Goal: Transaction & Acquisition: Purchase product/service

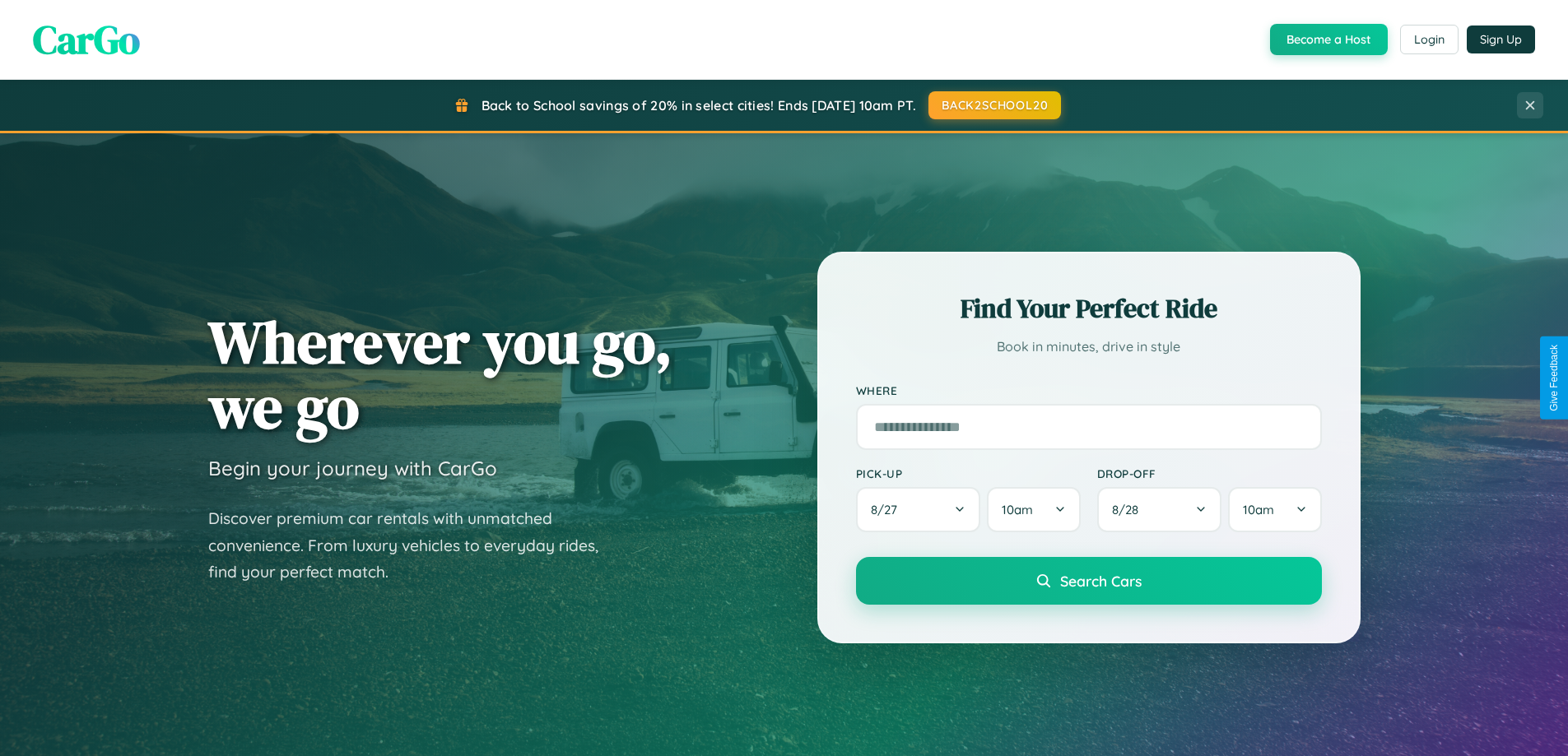
scroll to position [49, 0]
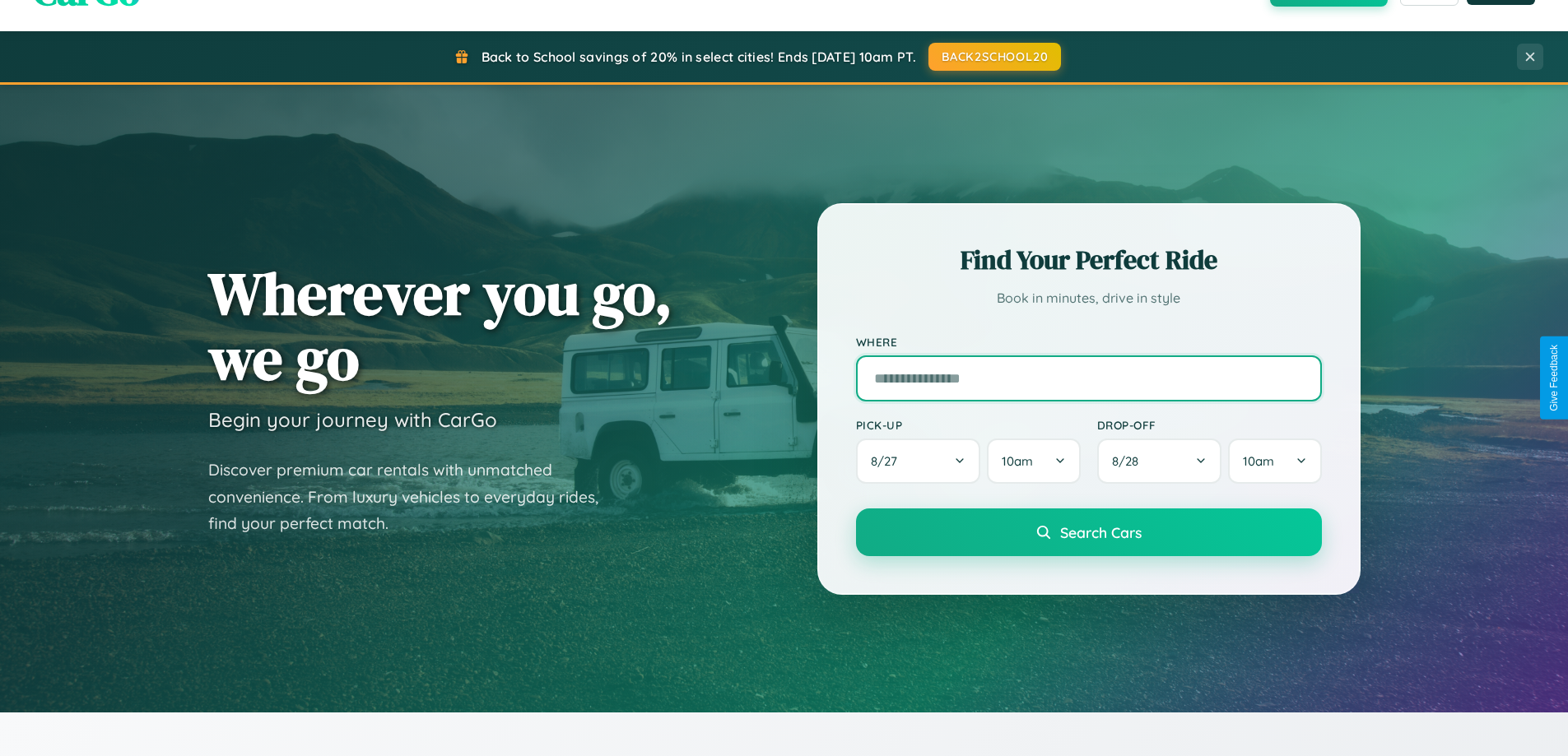
click at [1088, 378] on input "text" at bounding box center [1089, 378] width 466 height 46
type input "**********"
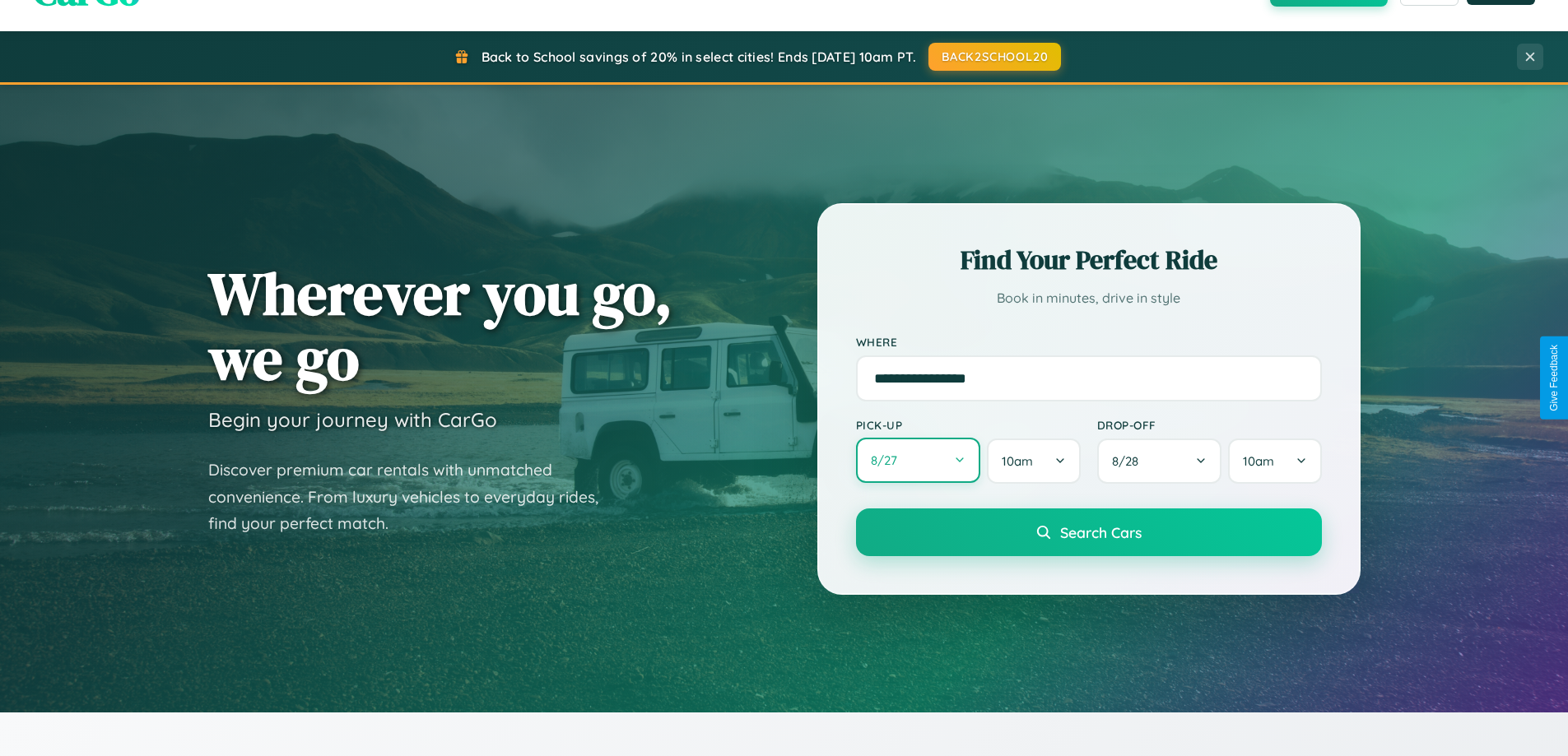
click at [918, 461] on button "8 / 27" at bounding box center [919, 460] width 126 height 46
select select "*"
select select "****"
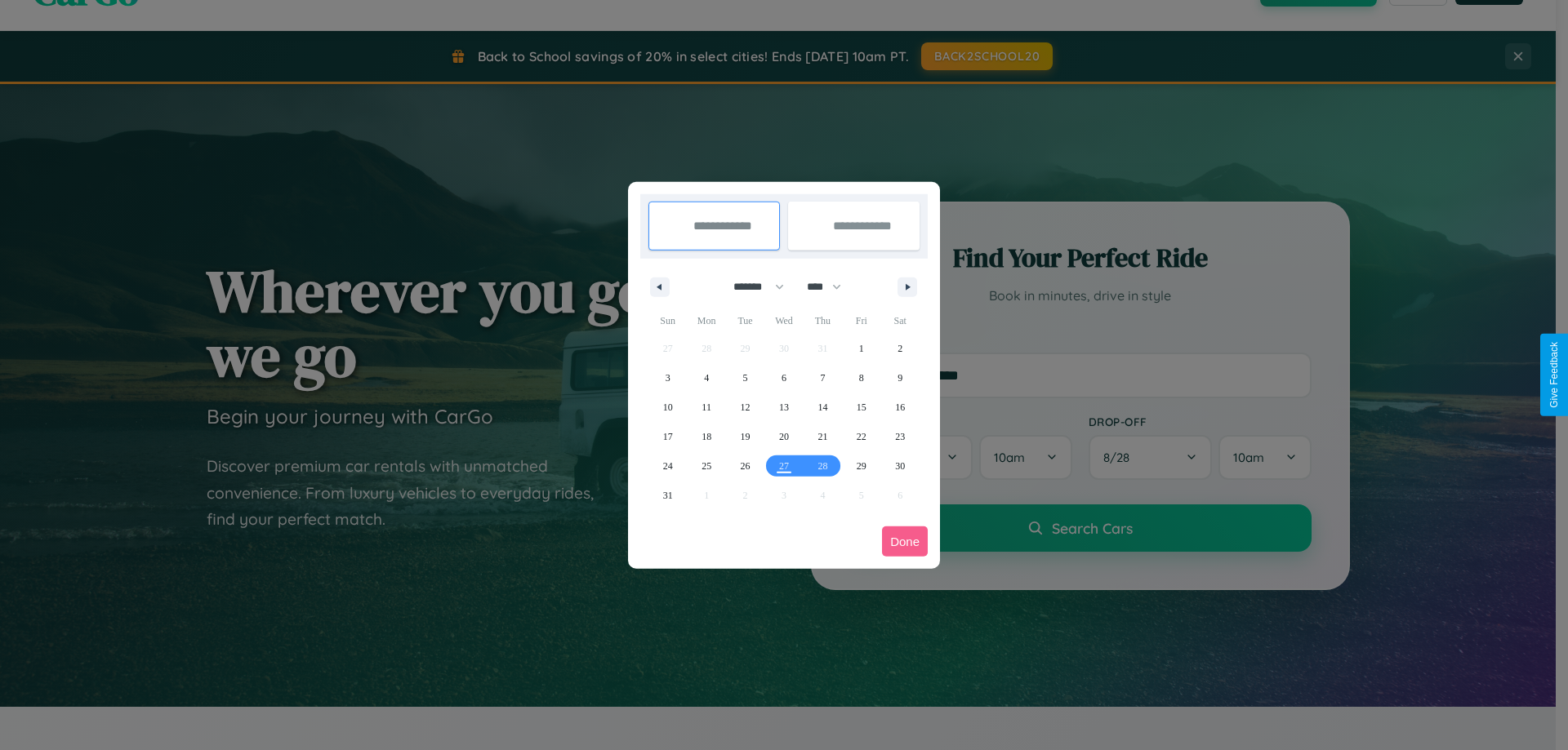
click at [751, 287] on select "******* ******** ***** ***** *** **** **** ****** ********* ******* ******** **…" at bounding box center [756, 287] width 70 height 27
select select "*"
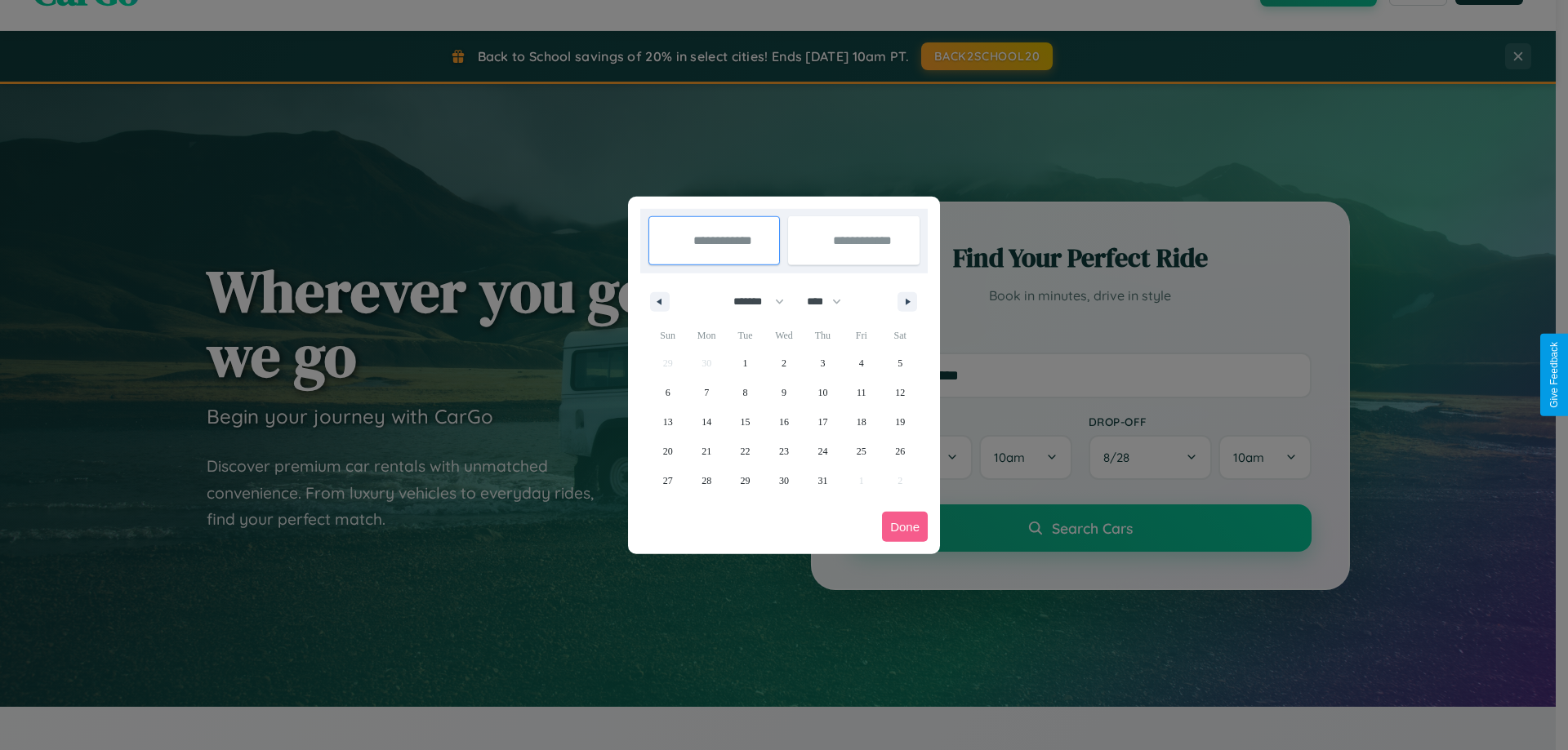
drag, startPoint x: 831, startPoint y: 301, endPoint x: 784, endPoint y: 327, distance: 53.7
click at [831, 301] on select "**** **** **** **** **** **** **** **** **** **** **** **** **** **** **** ****…" at bounding box center [823, 302] width 49 height 27
select select "****"
click at [744, 421] on span "14" at bounding box center [745, 422] width 10 height 29
type input "**********"
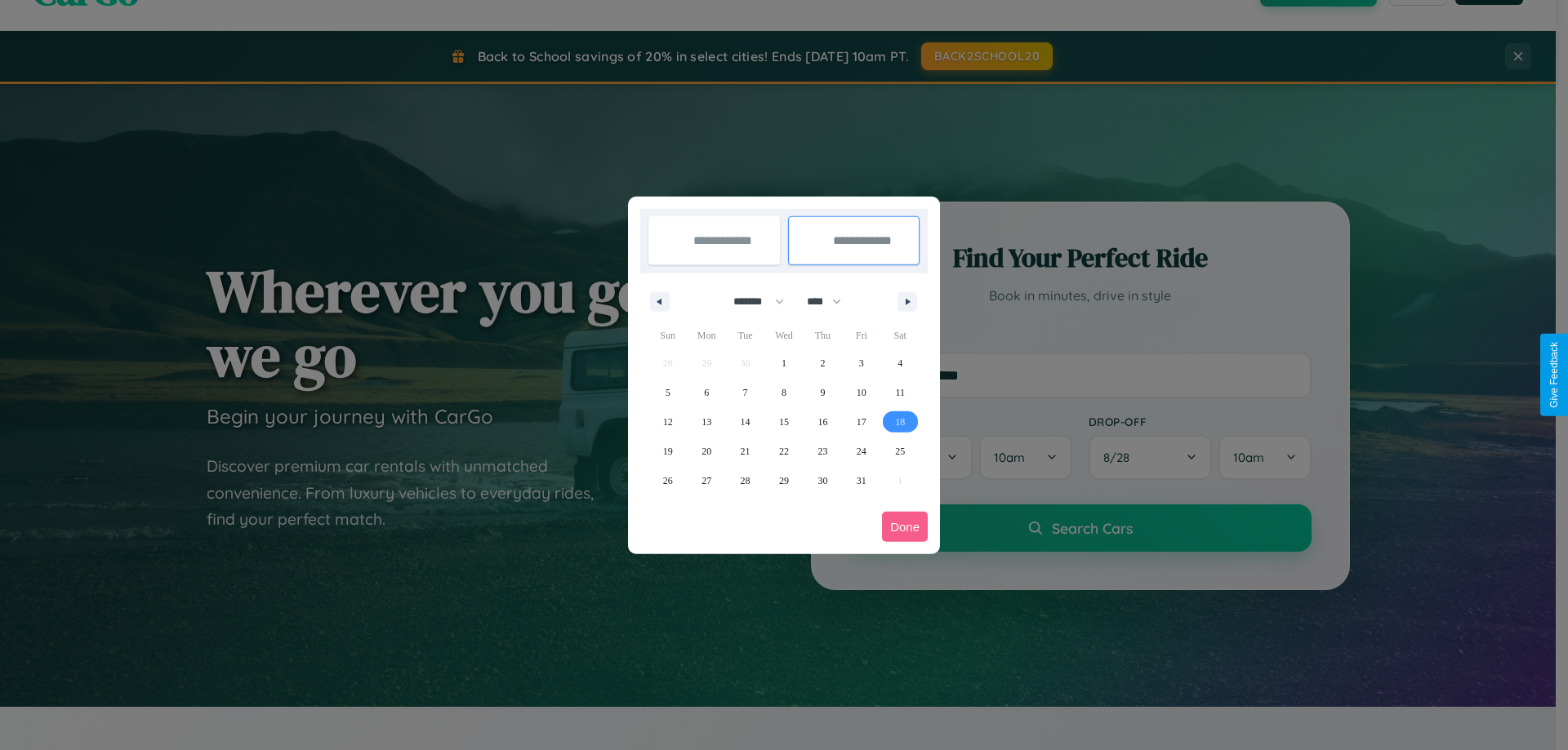
click at [900, 421] on span "18" at bounding box center [900, 422] width 10 height 29
type input "**********"
click at [905, 526] on button "Done" at bounding box center [904, 526] width 45 height 30
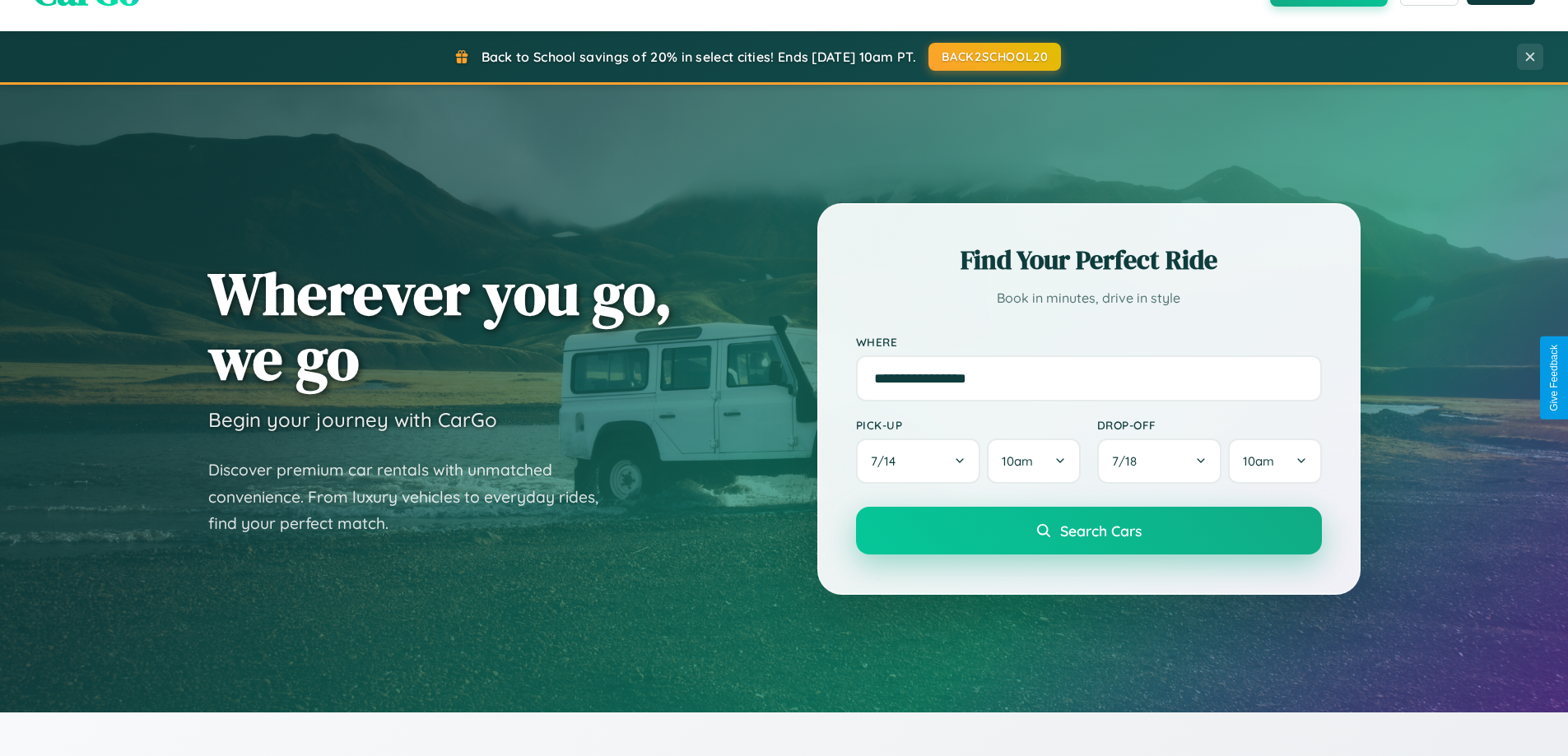
click at [1088, 530] on span "Search Cars" at bounding box center [1101, 530] width 82 height 18
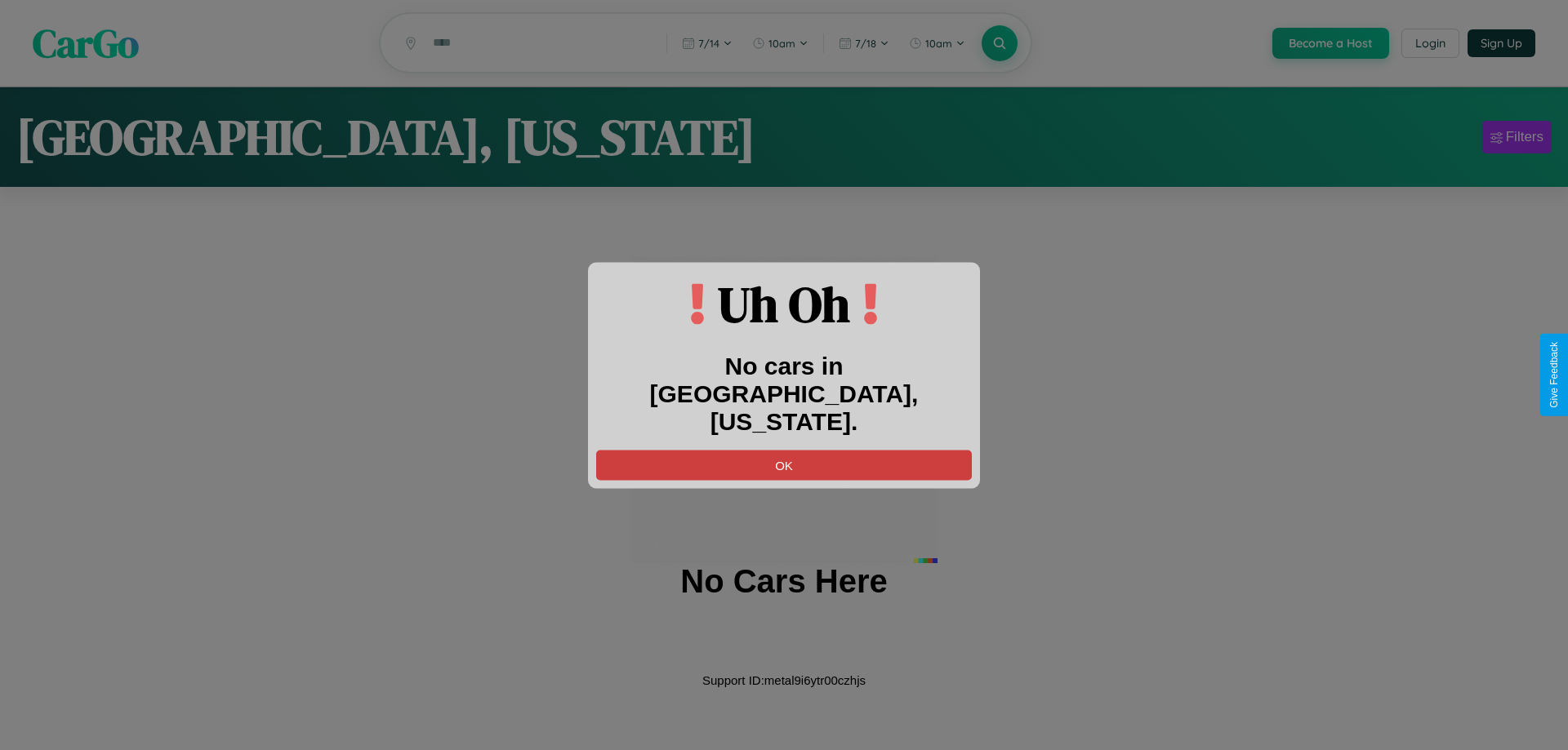
click at [784, 450] on button "OK" at bounding box center [783, 464] width 376 height 30
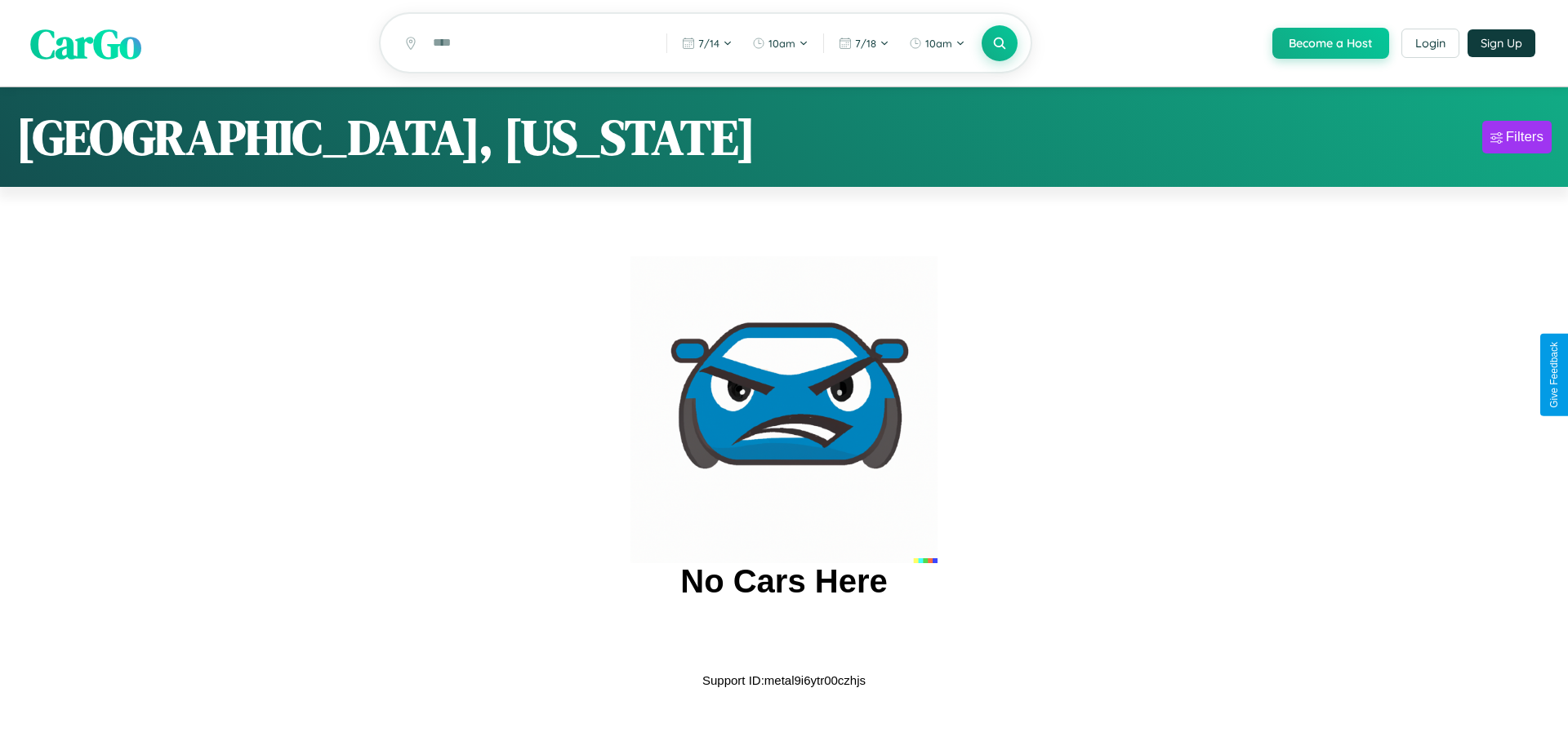
click at [86, 44] on span "CarGo" at bounding box center [85, 42] width 111 height 56
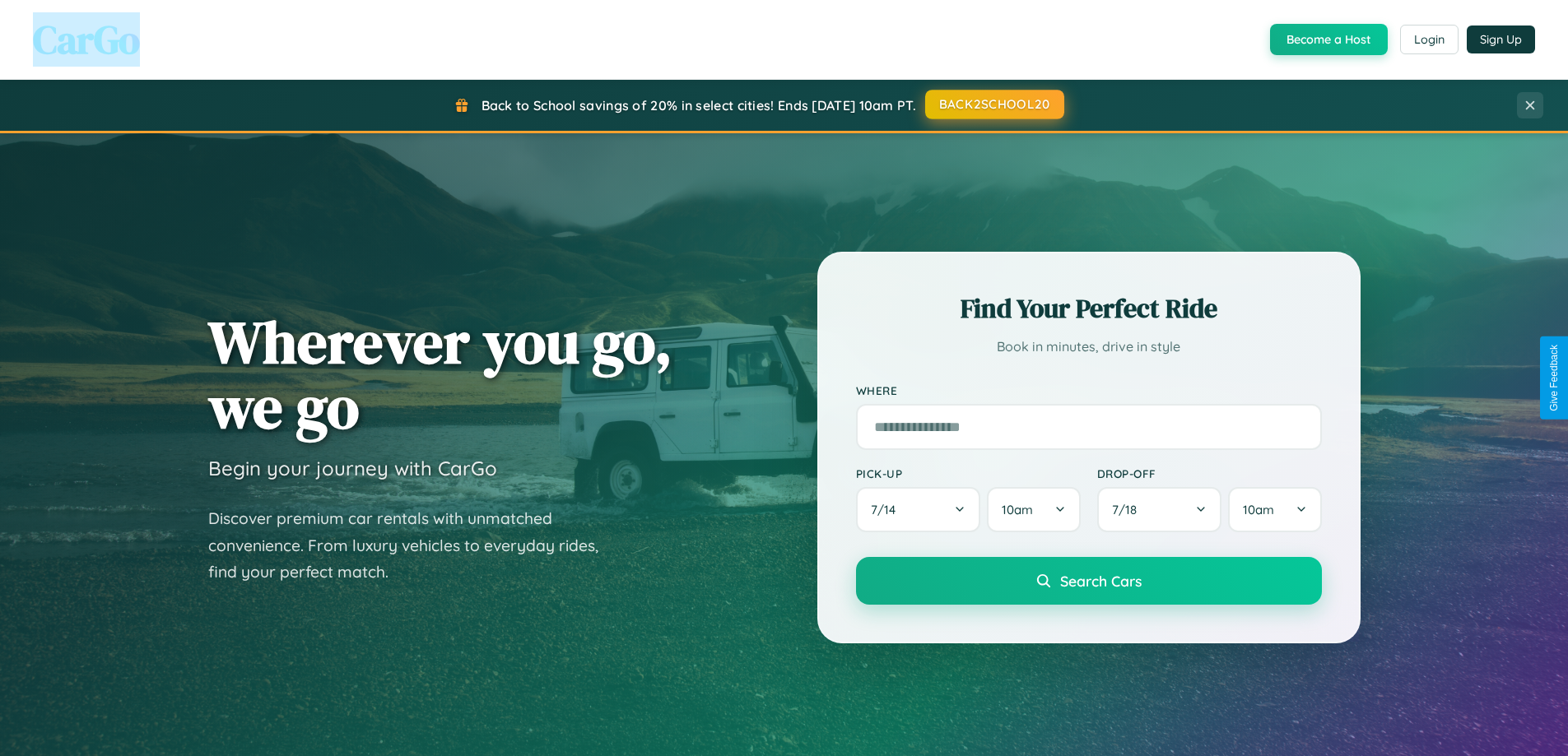
click at [994, 104] on button "BACK2SCHOOL20" at bounding box center [995, 104] width 139 height 29
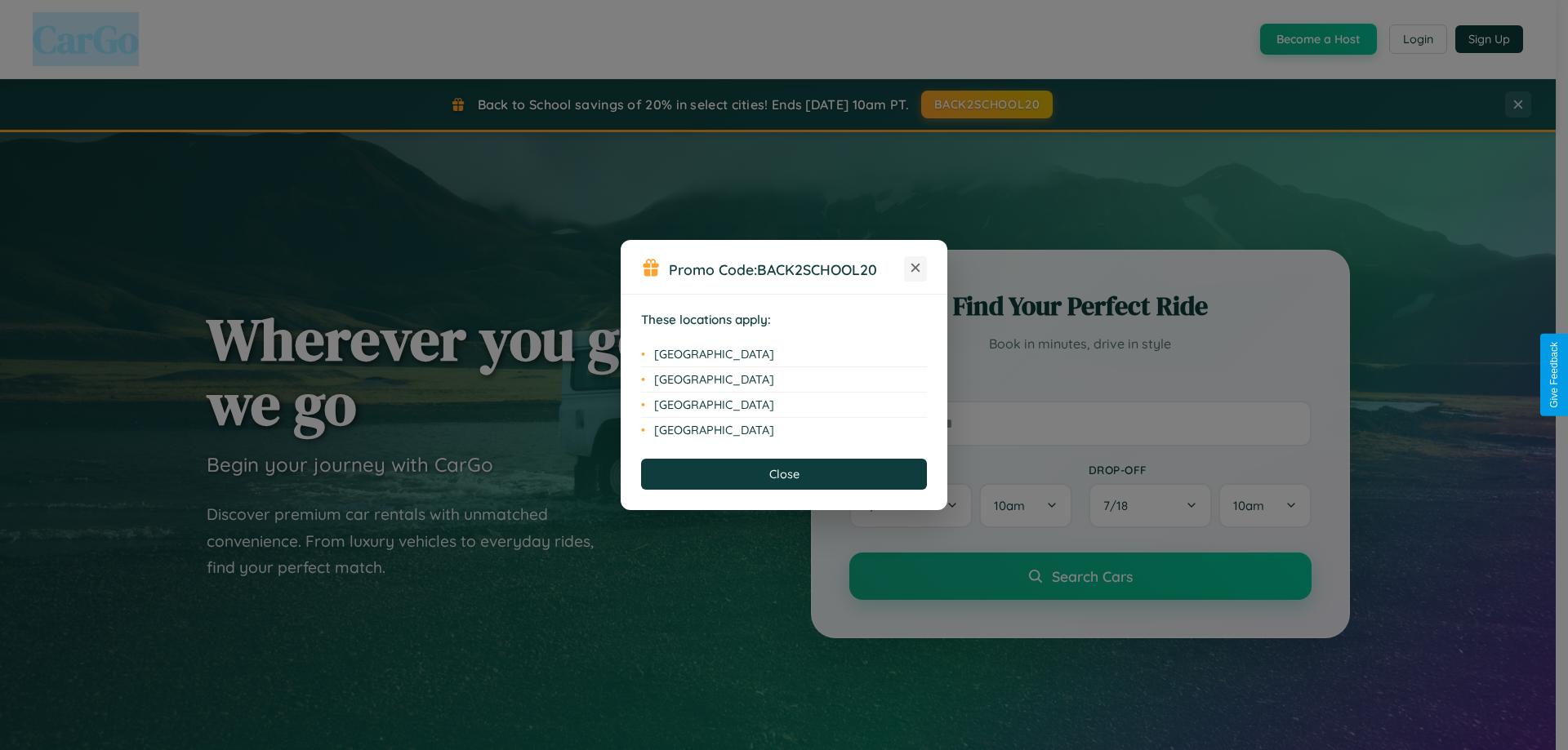
click at [915, 268] on icon at bounding box center [915, 267] width 9 height 9
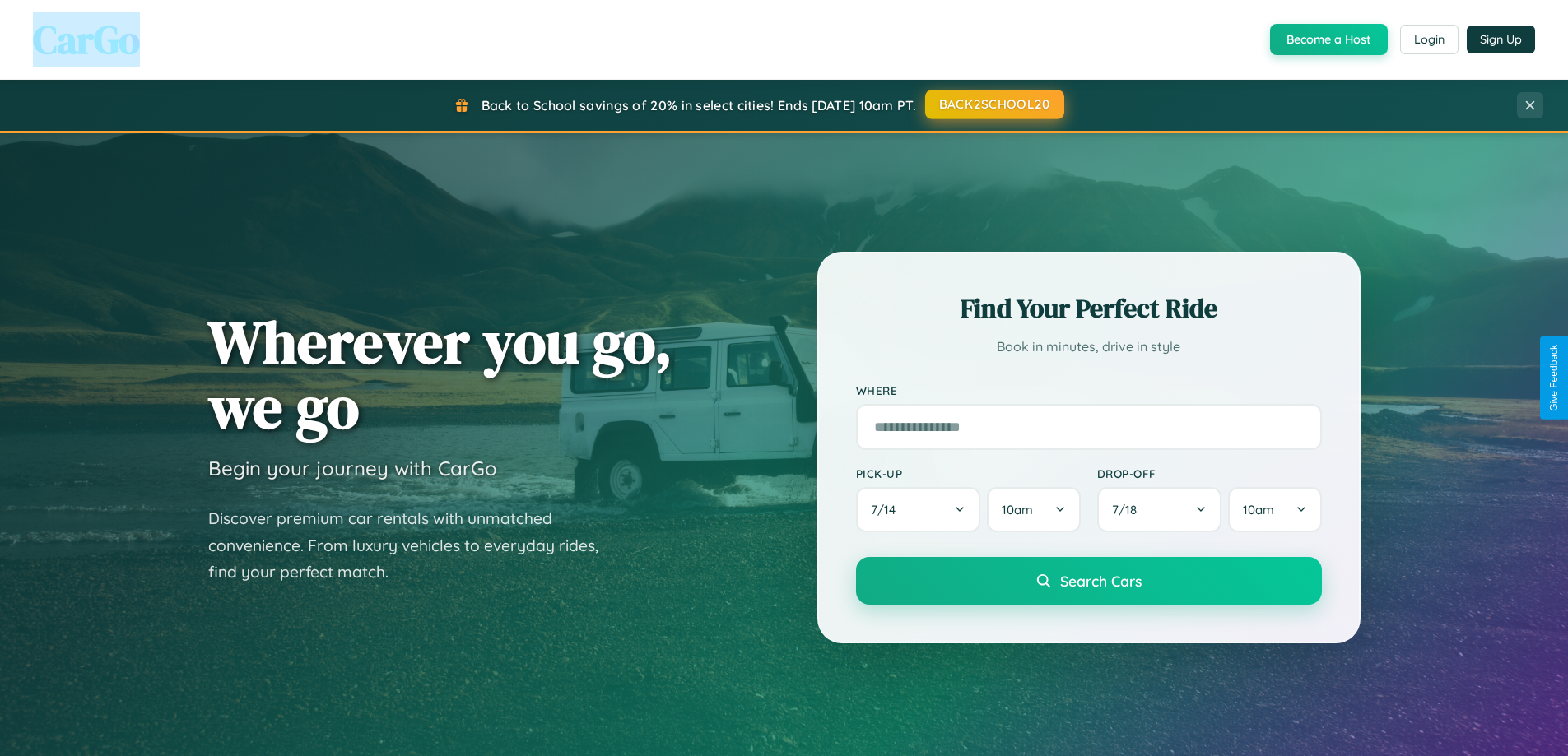
click at [994, 105] on button "BACK2SCHOOL20" at bounding box center [995, 104] width 139 height 29
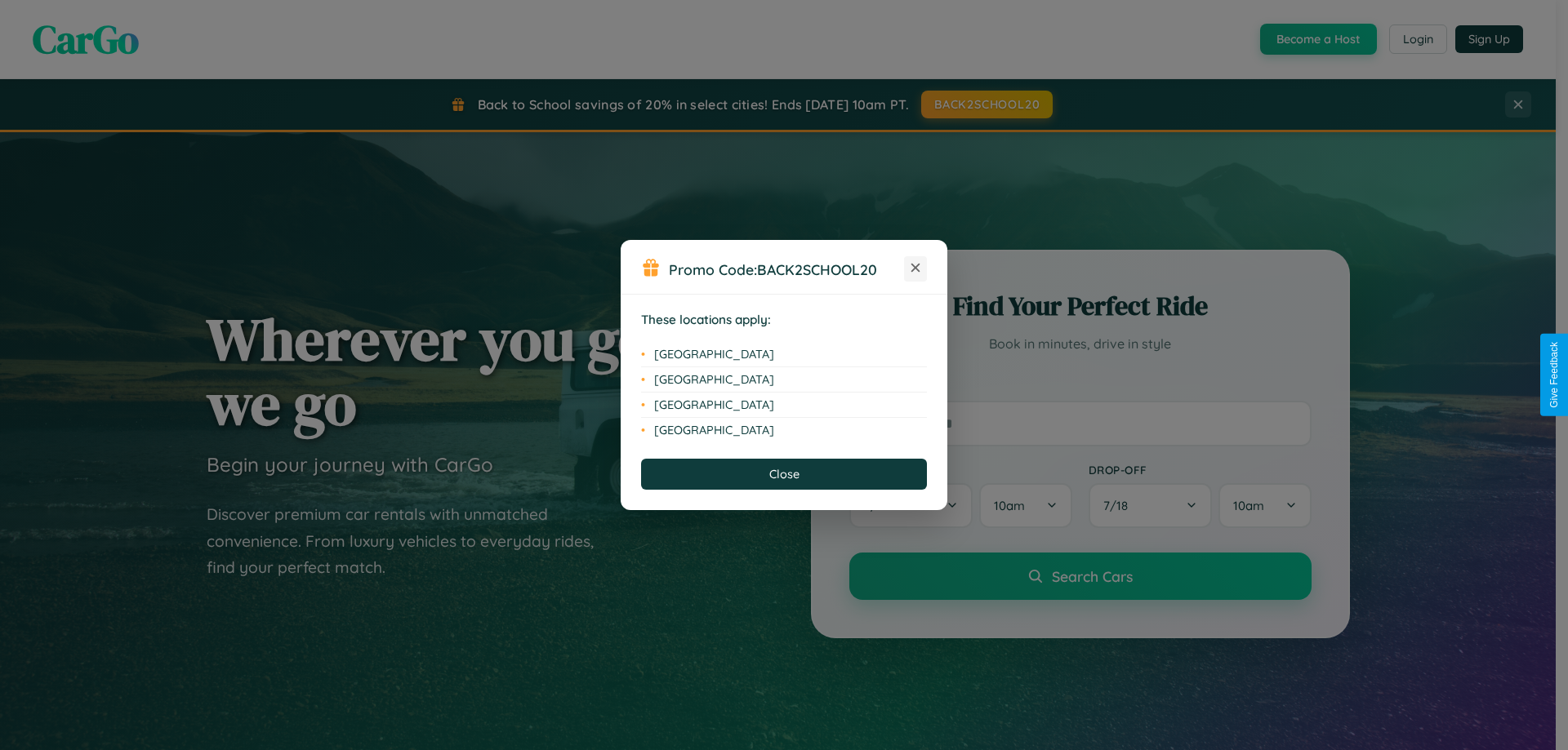
click at [915, 268] on icon at bounding box center [915, 267] width 9 height 9
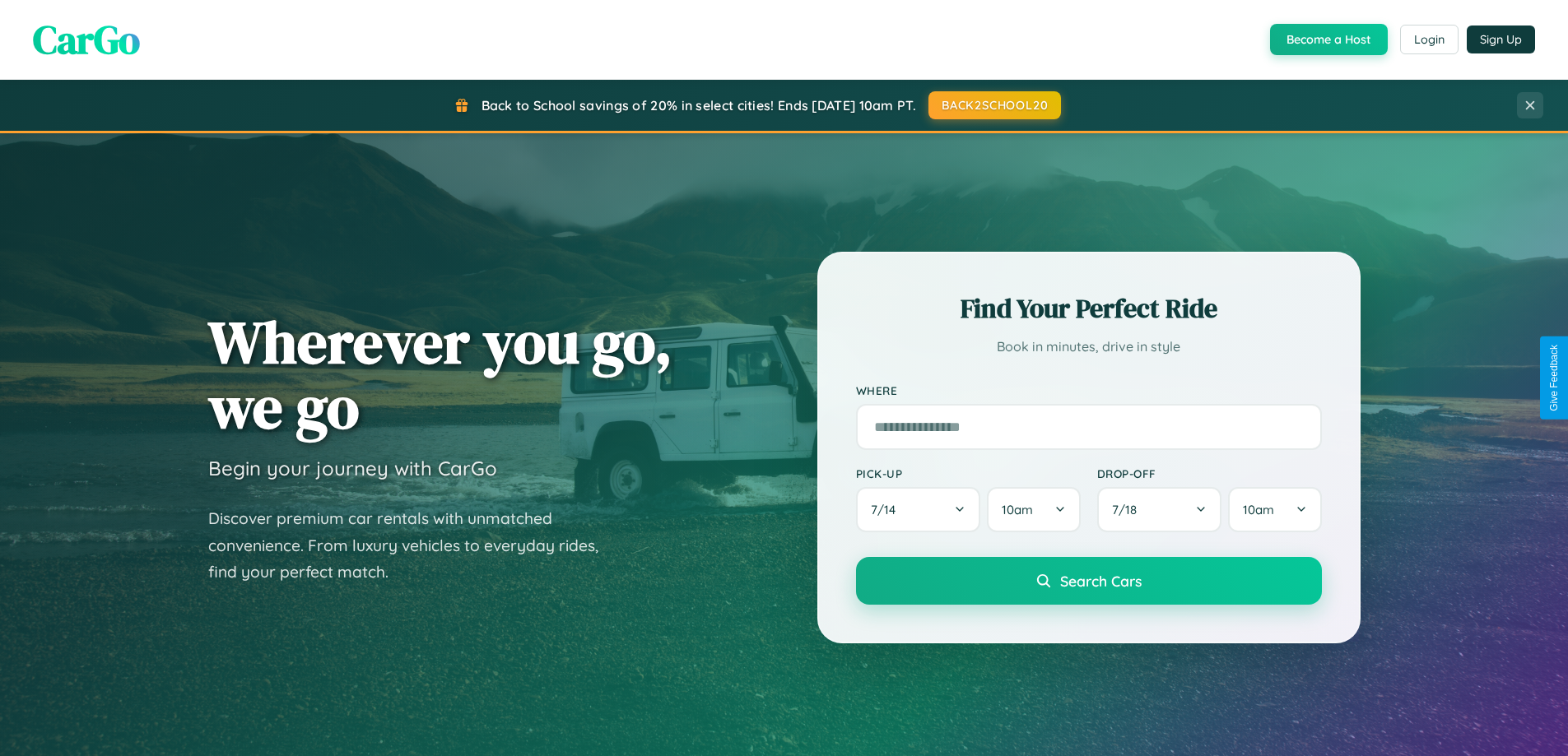
scroll to position [709, 0]
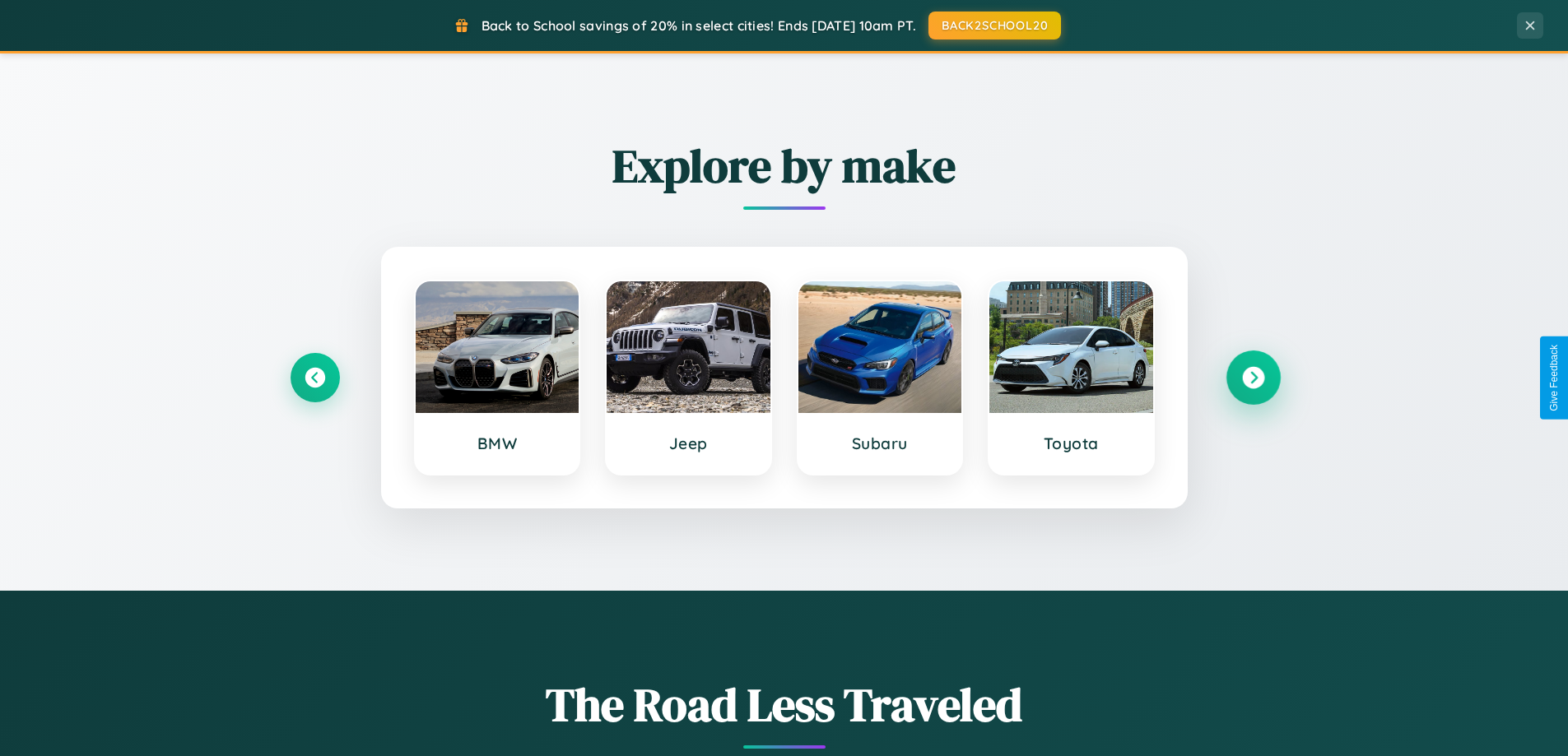
click at [1253, 378] on icon at bounding box center [1253, 378] width 22 height 22
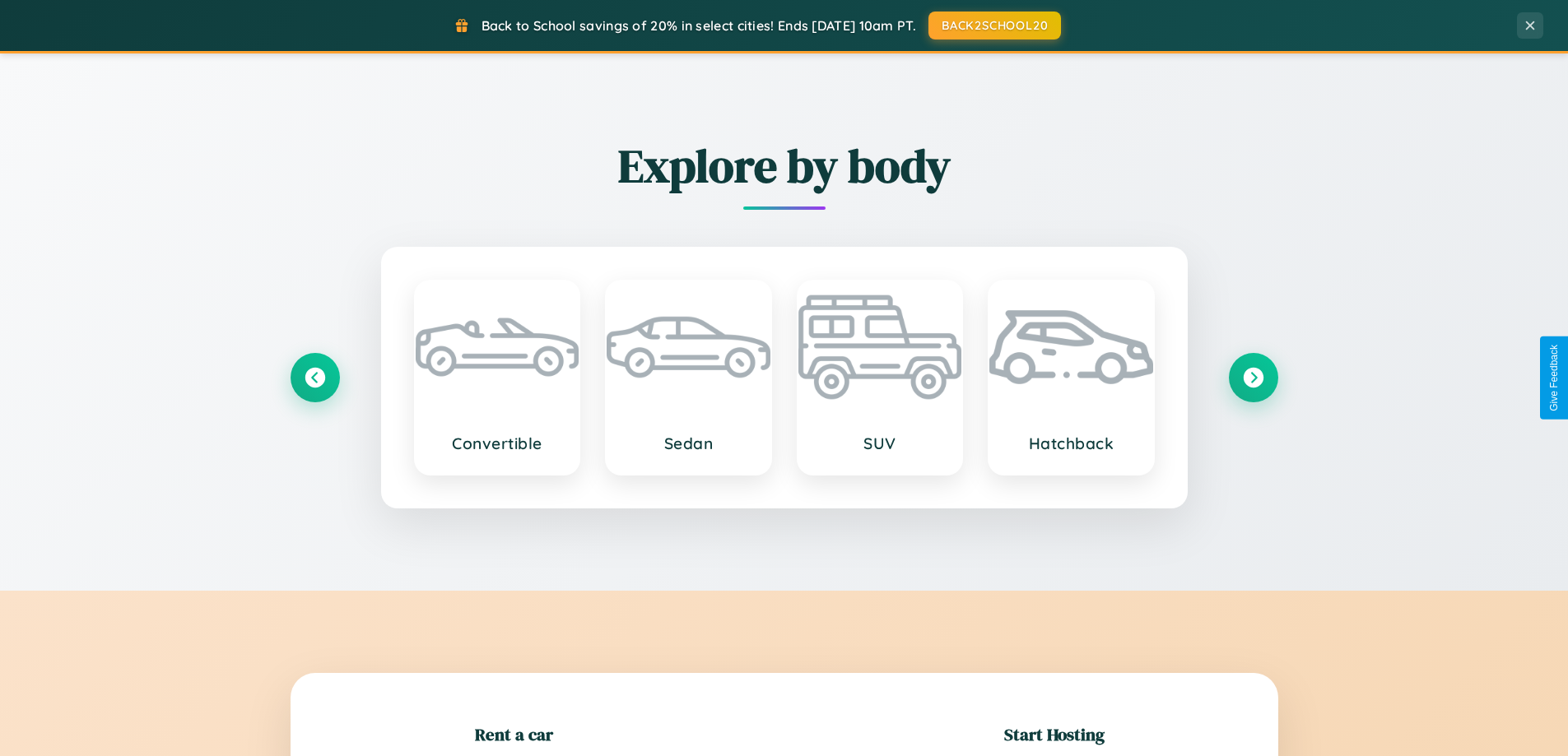
scroll to position [355, 0]
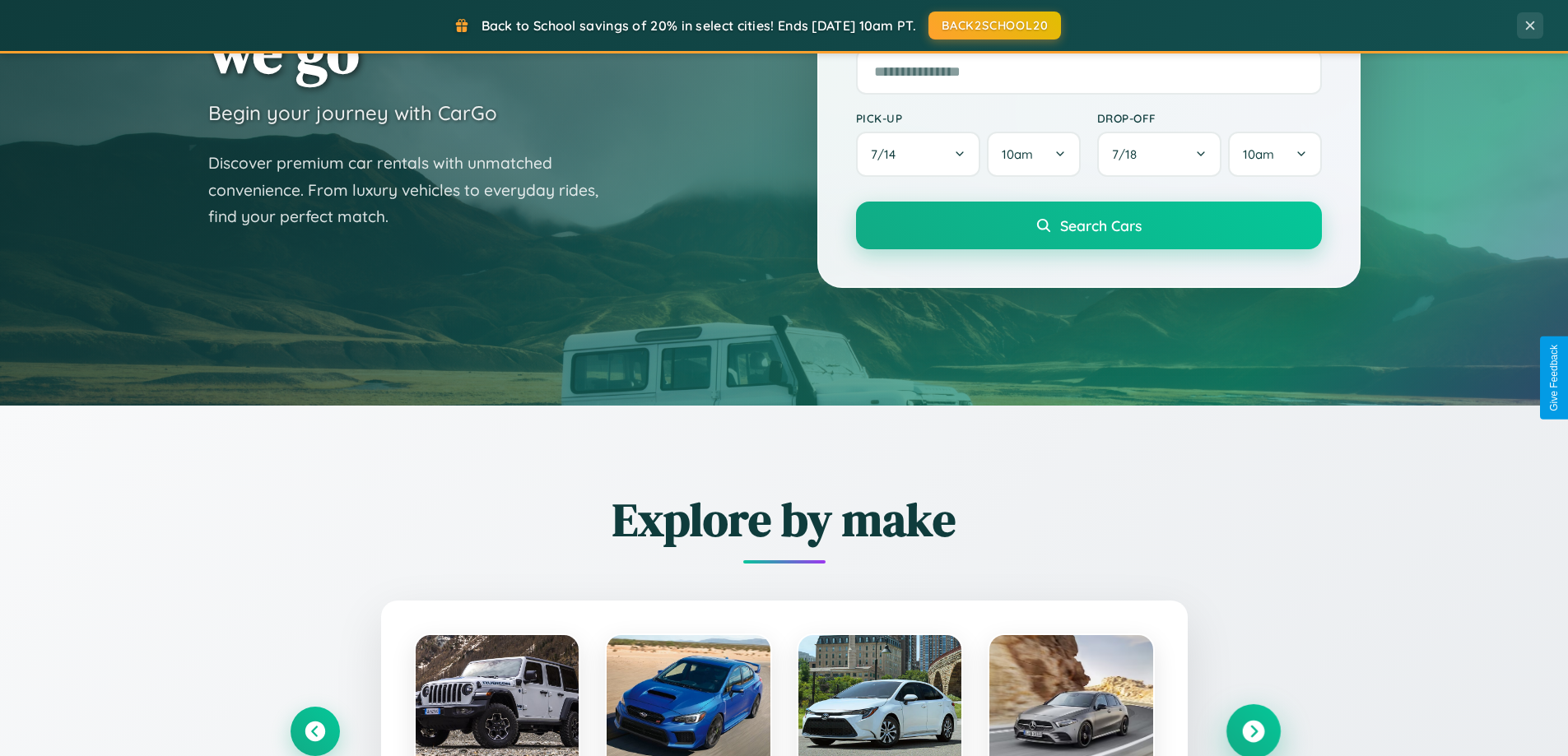
click at [1253, 732] on icon at bounding box center [1253, 732] width 22 height 22
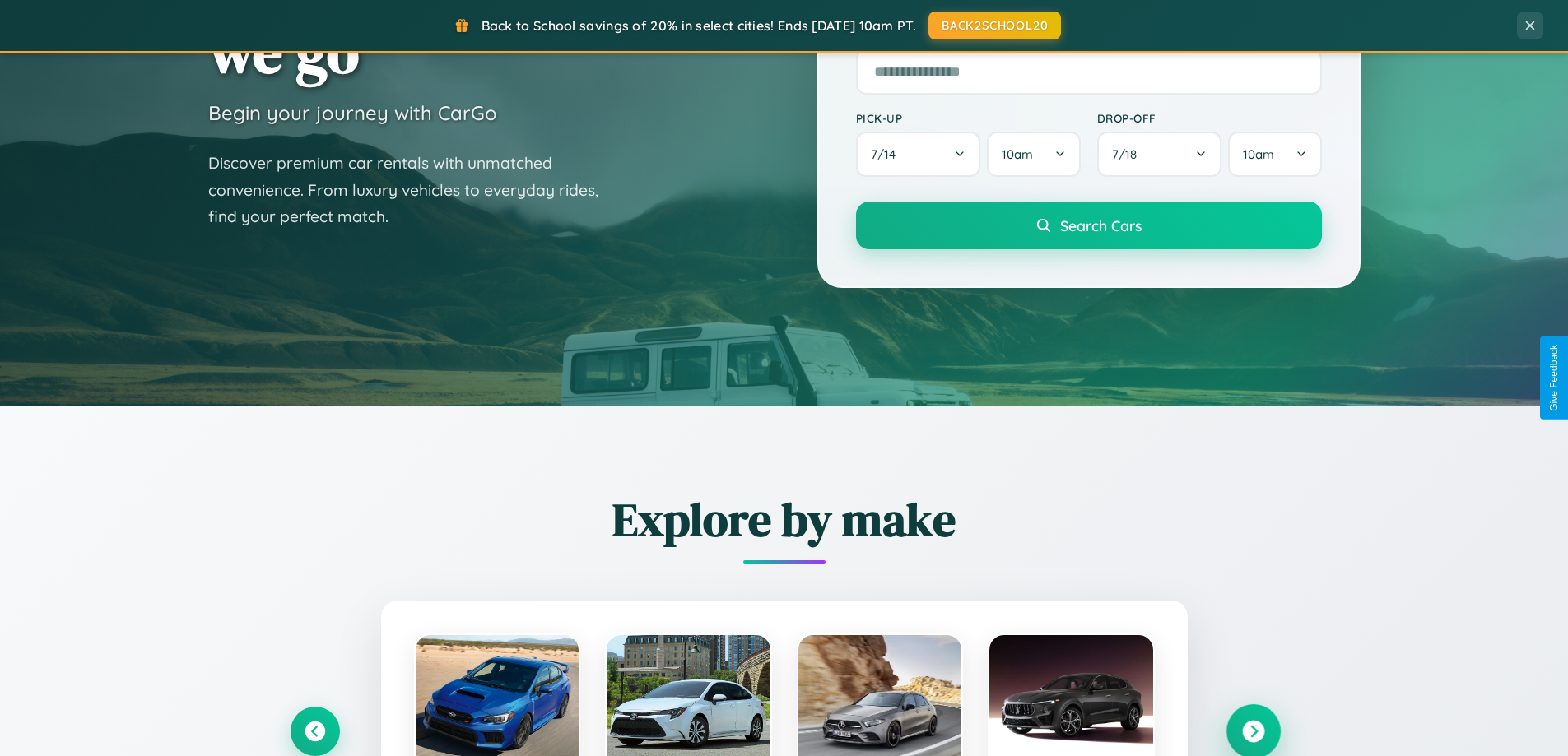
click at [1253, 730] on icon at bounding box center [1253, 732] width 22 height 22
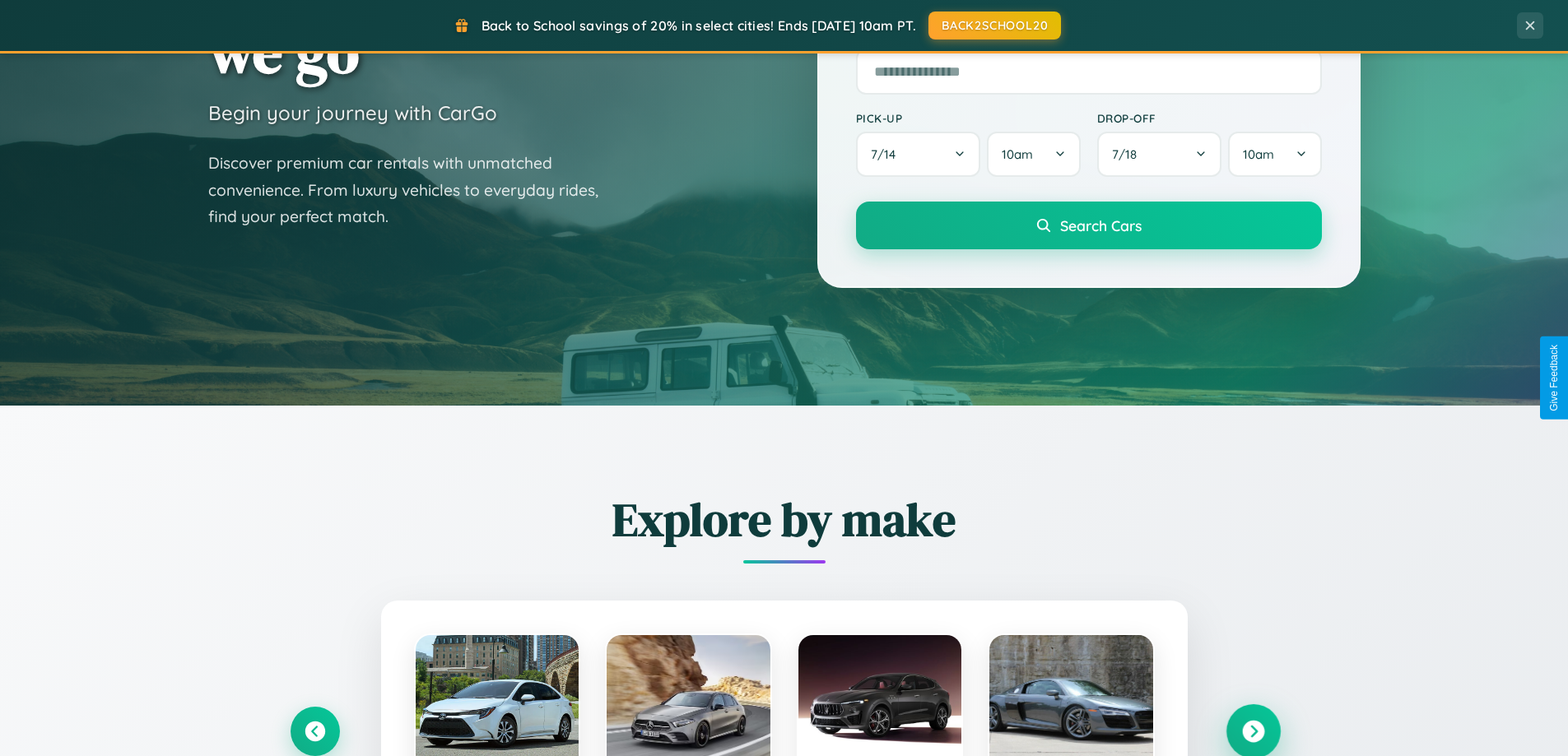
click at [1253, 730] on icon at bounding box center [1253, 732] width 22 height 22
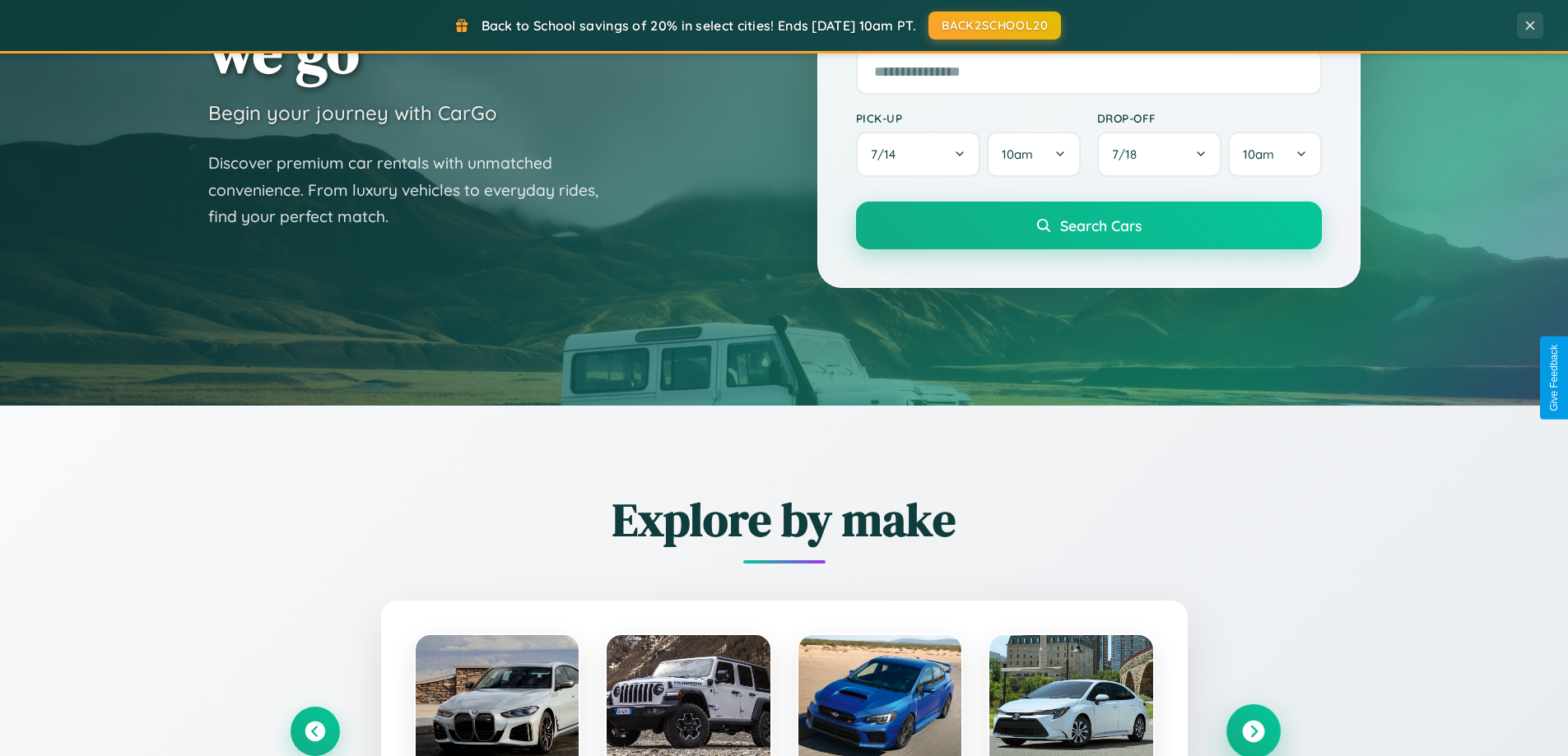
click at [1253, 730] on icon at bounding box center [1253, 732] width 22 height 22
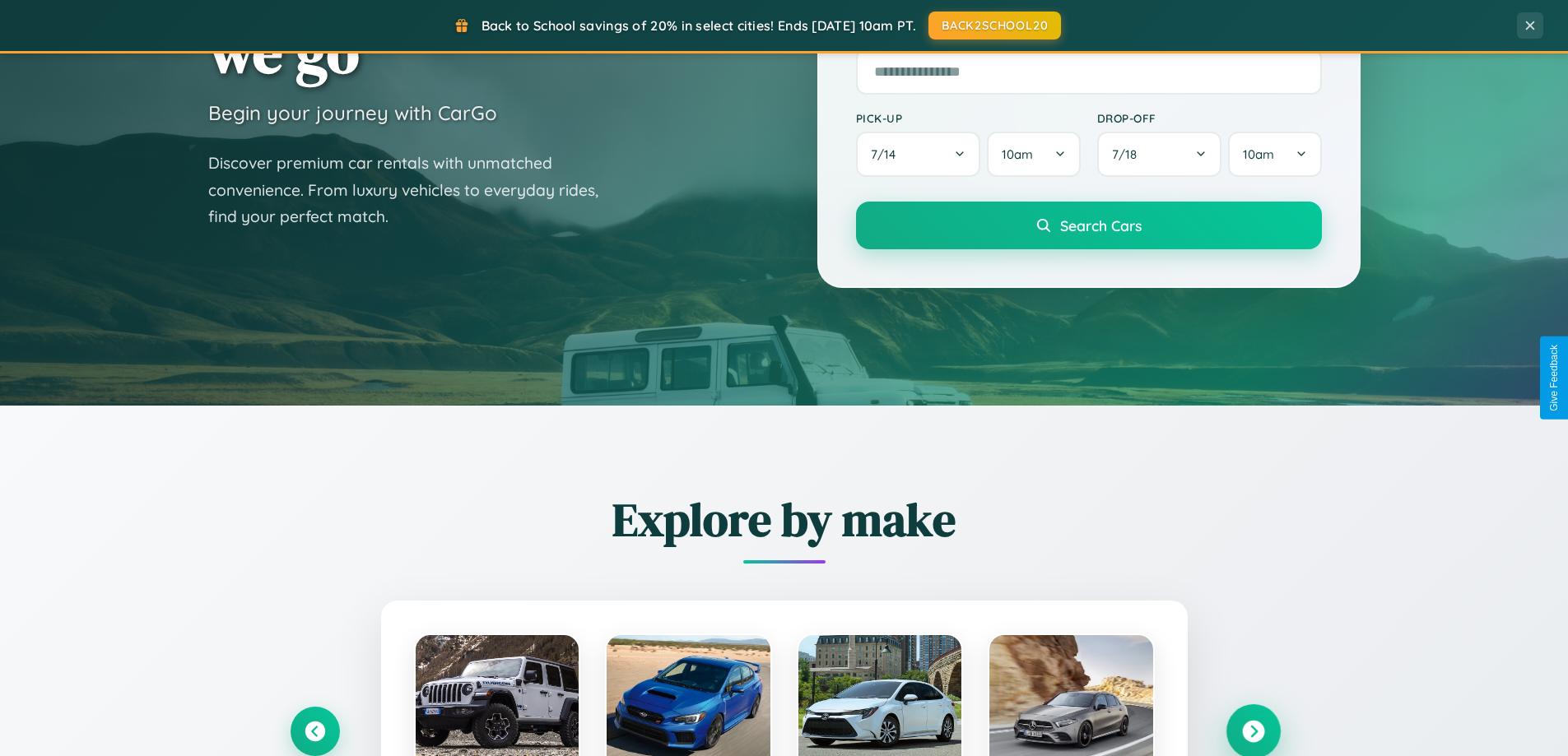
click at [1253, 730] on icon at bounding box center [1253, 732] width 22 height 22
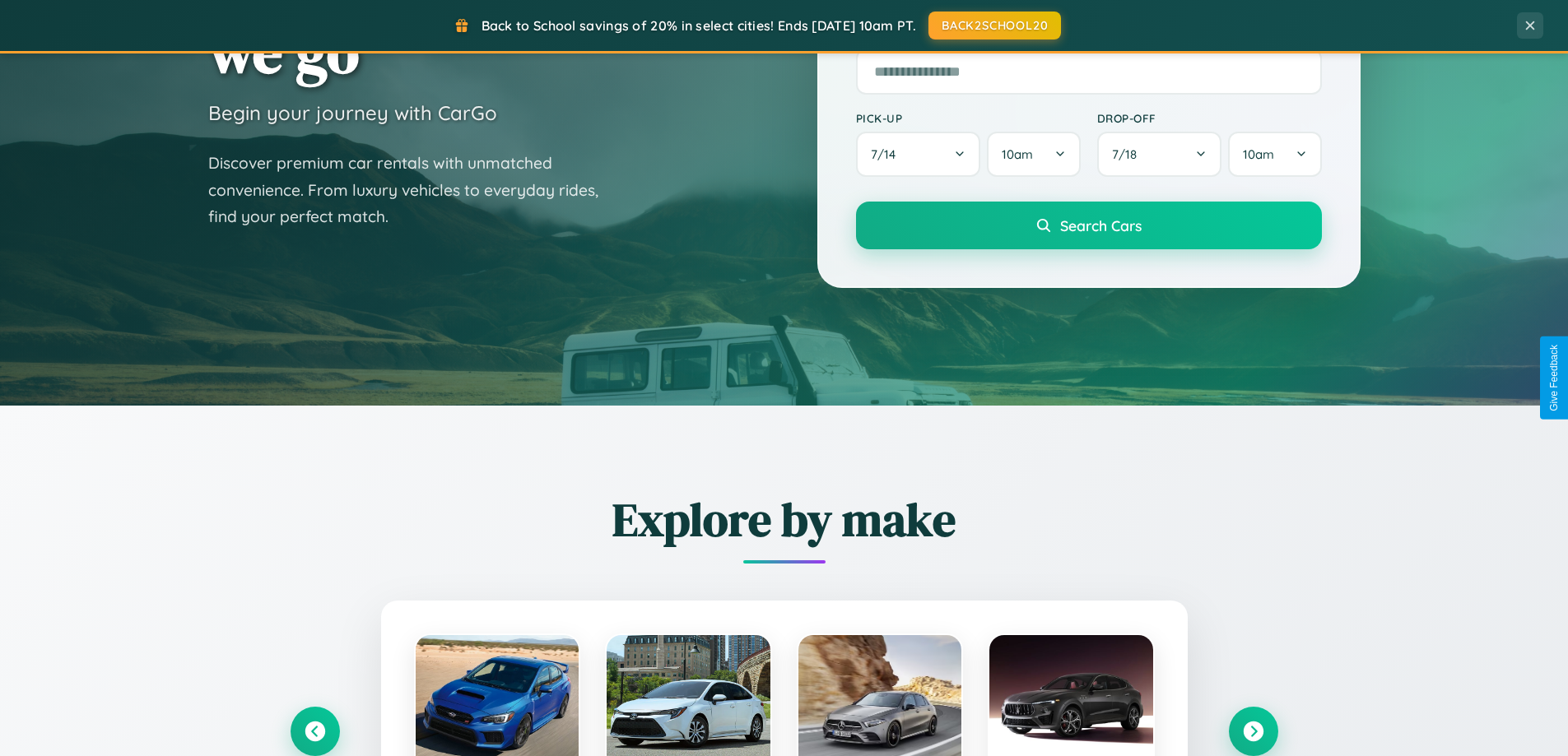
scroll to position [1647, 0]
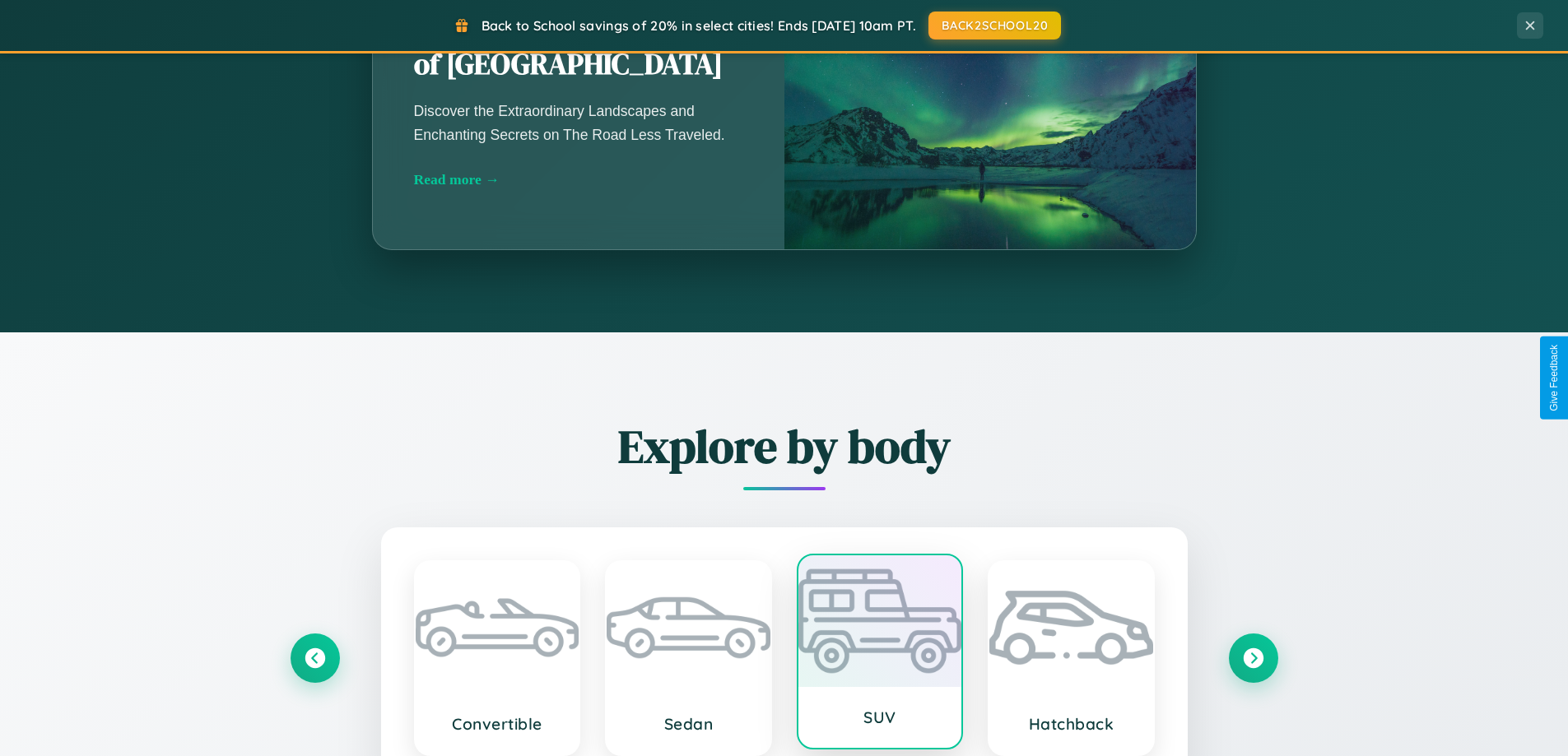
click at [879, 654] on div at bounding box center [880, 621] width 164 height 131
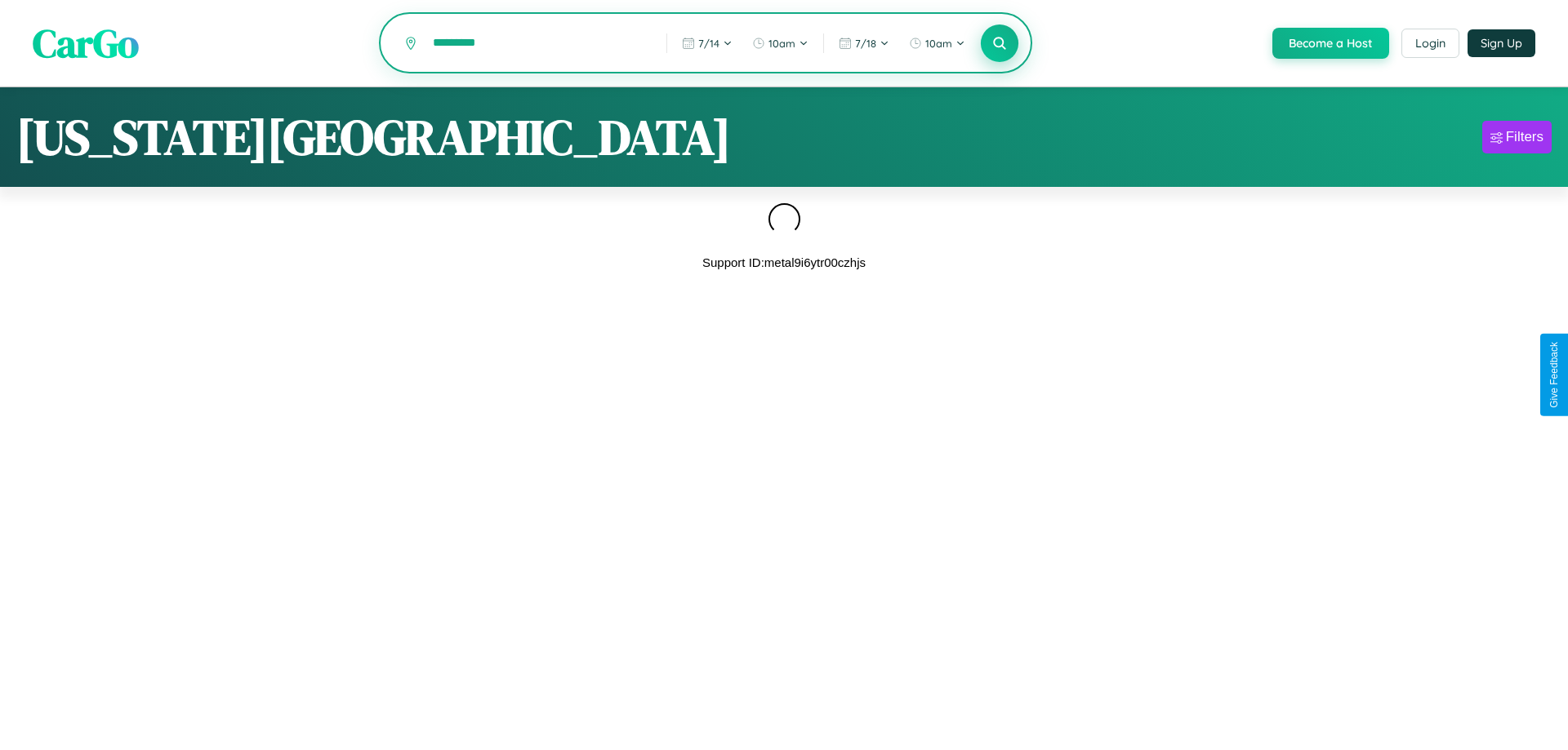
type input "*********"
click at [997, 44] on icon at bounding box center [999, 42] width 15 height 15
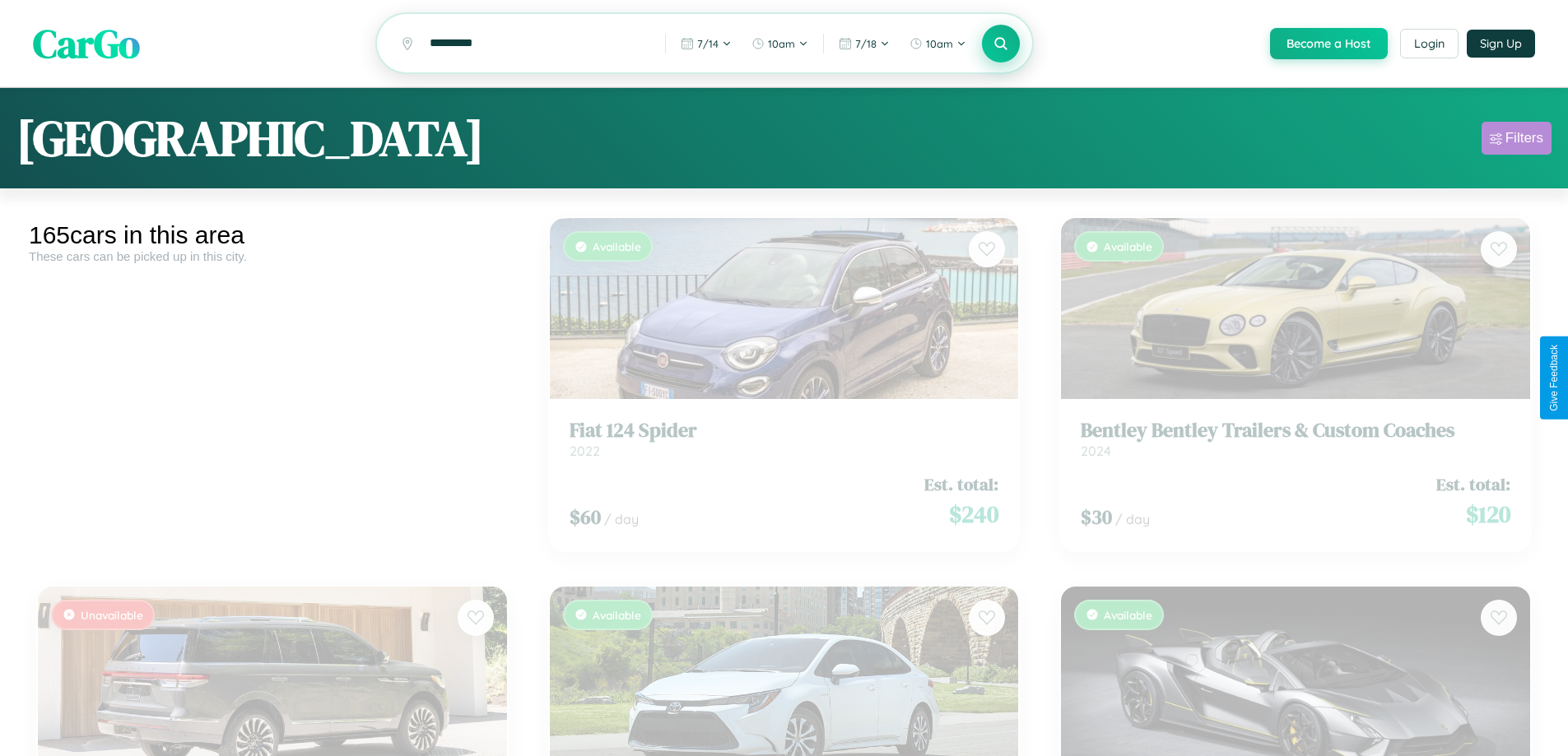
click at [1516, 141] on div "Filters" at bounding box center [1524, 138] width 38 height 17
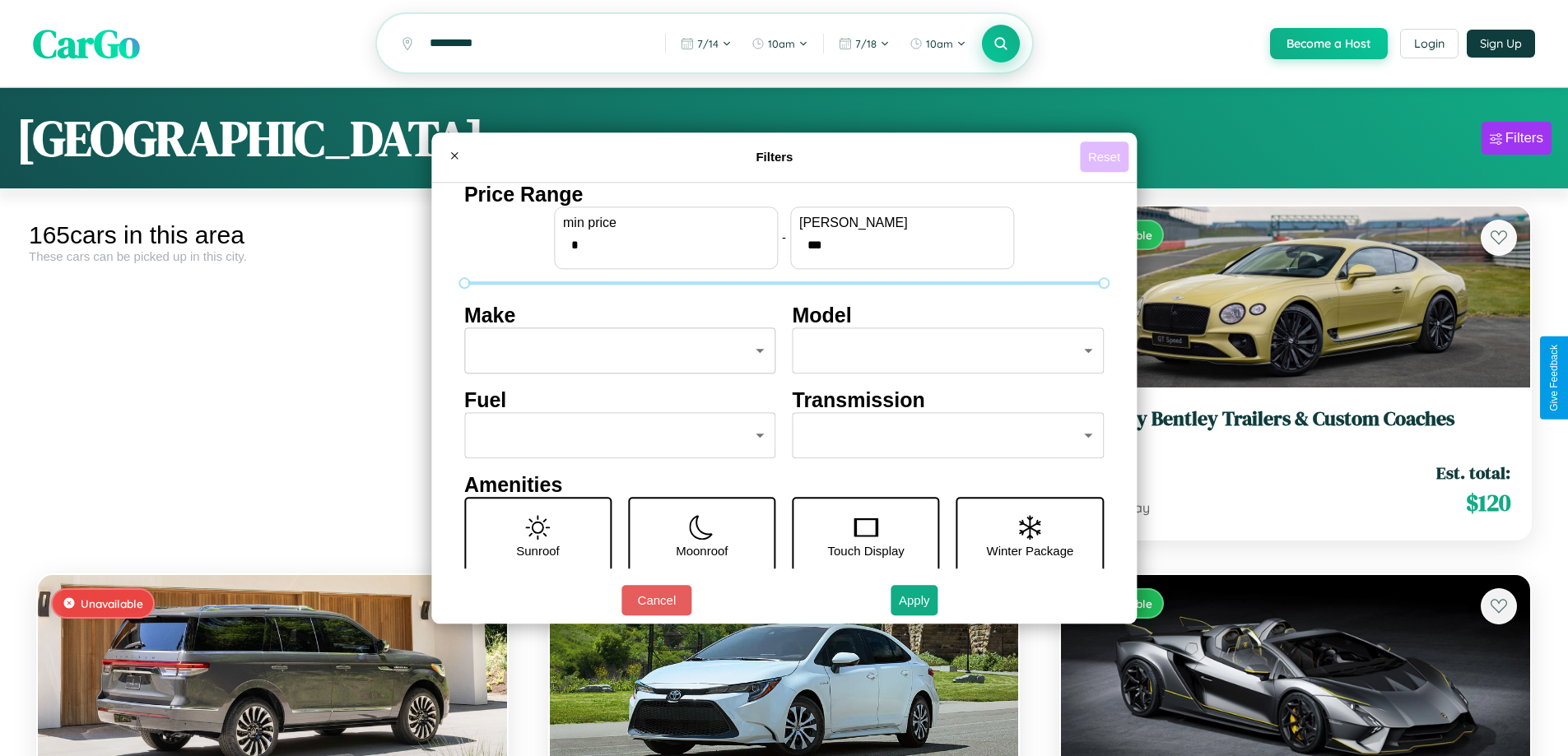
click at [1107, 157] on button "Reset" at bounding box center [1105, 156] width 49 height 30
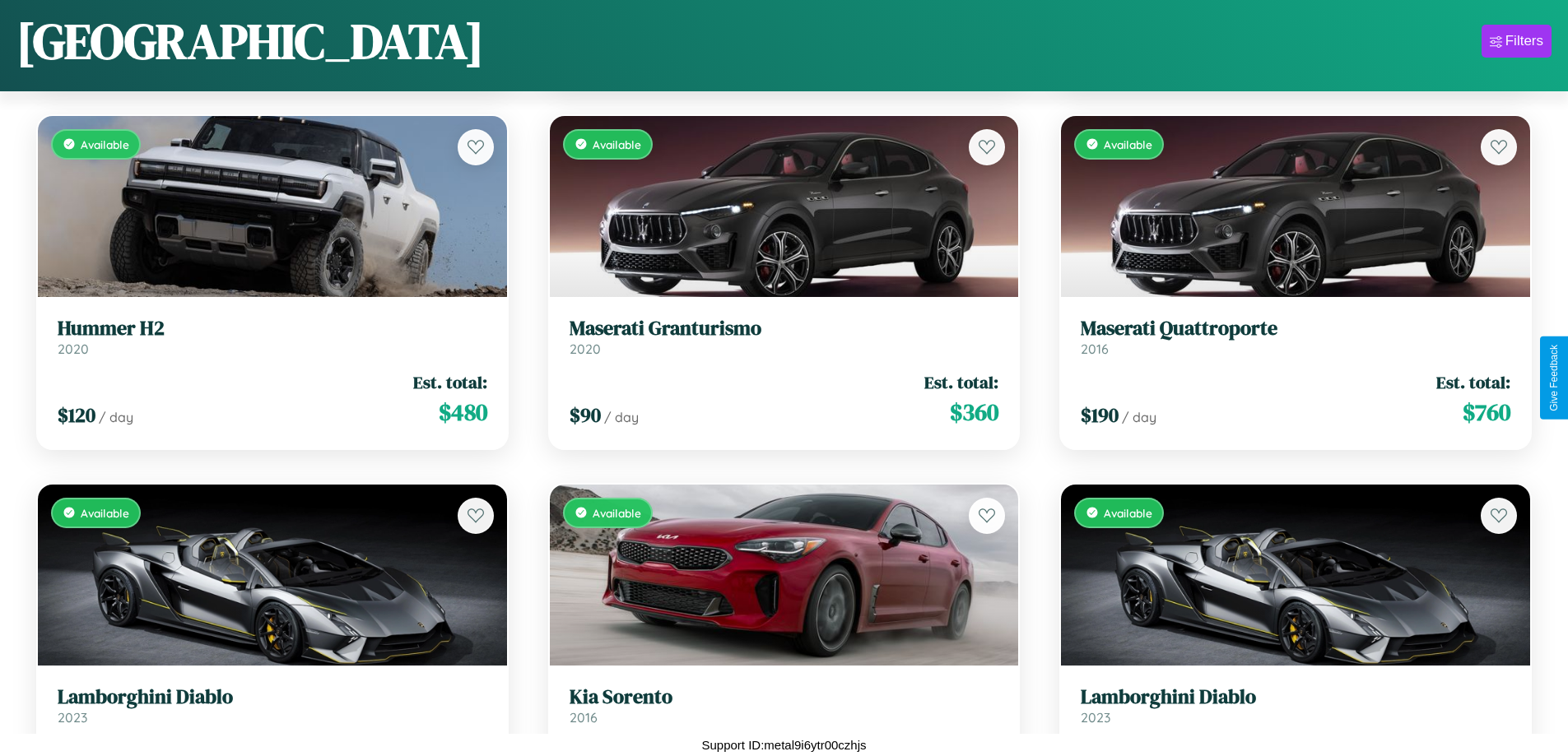
scroll to position [18287, 0]
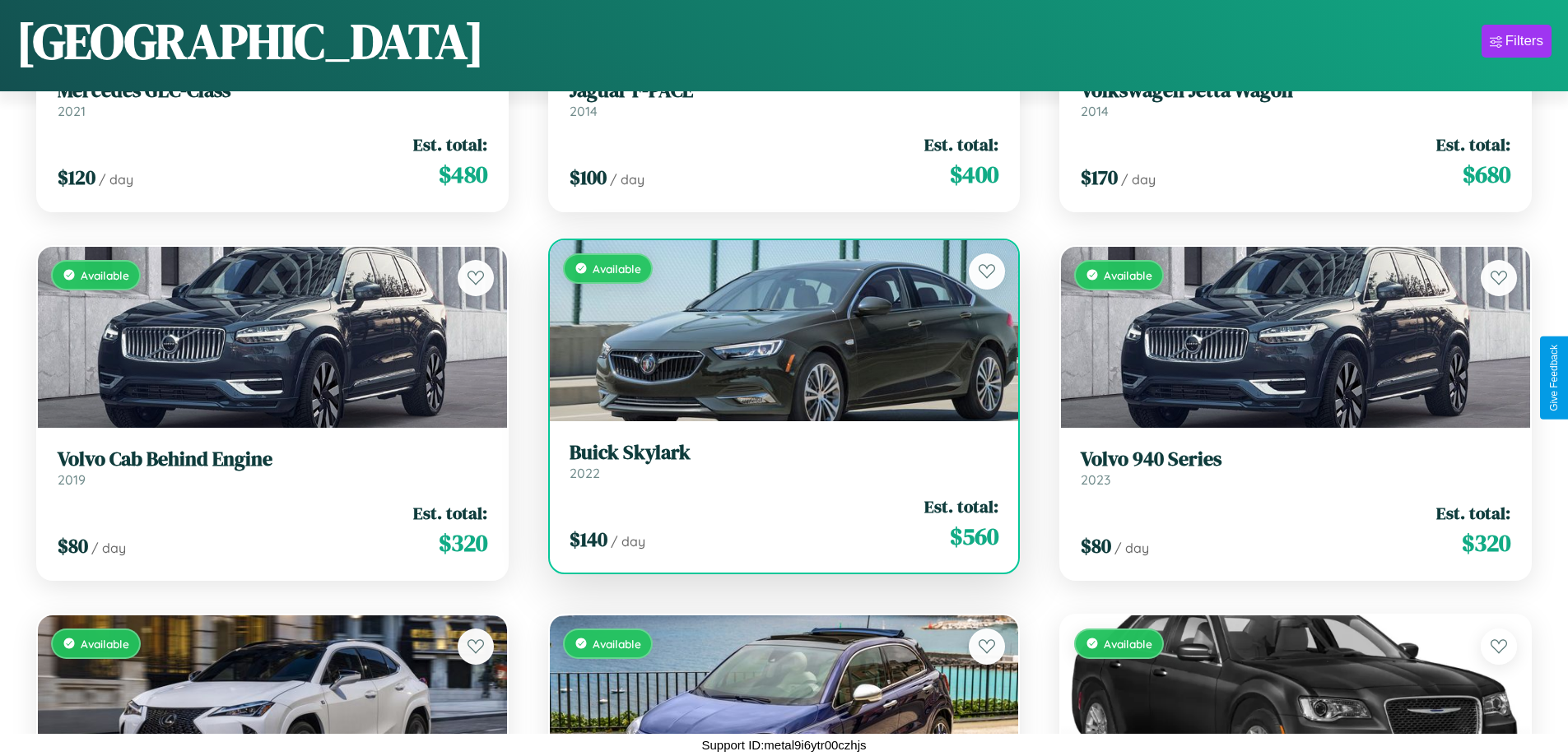
click at [777, 464] on link "Buick Skylark 2022" at bounding box center [784, 460] width 429 height 40
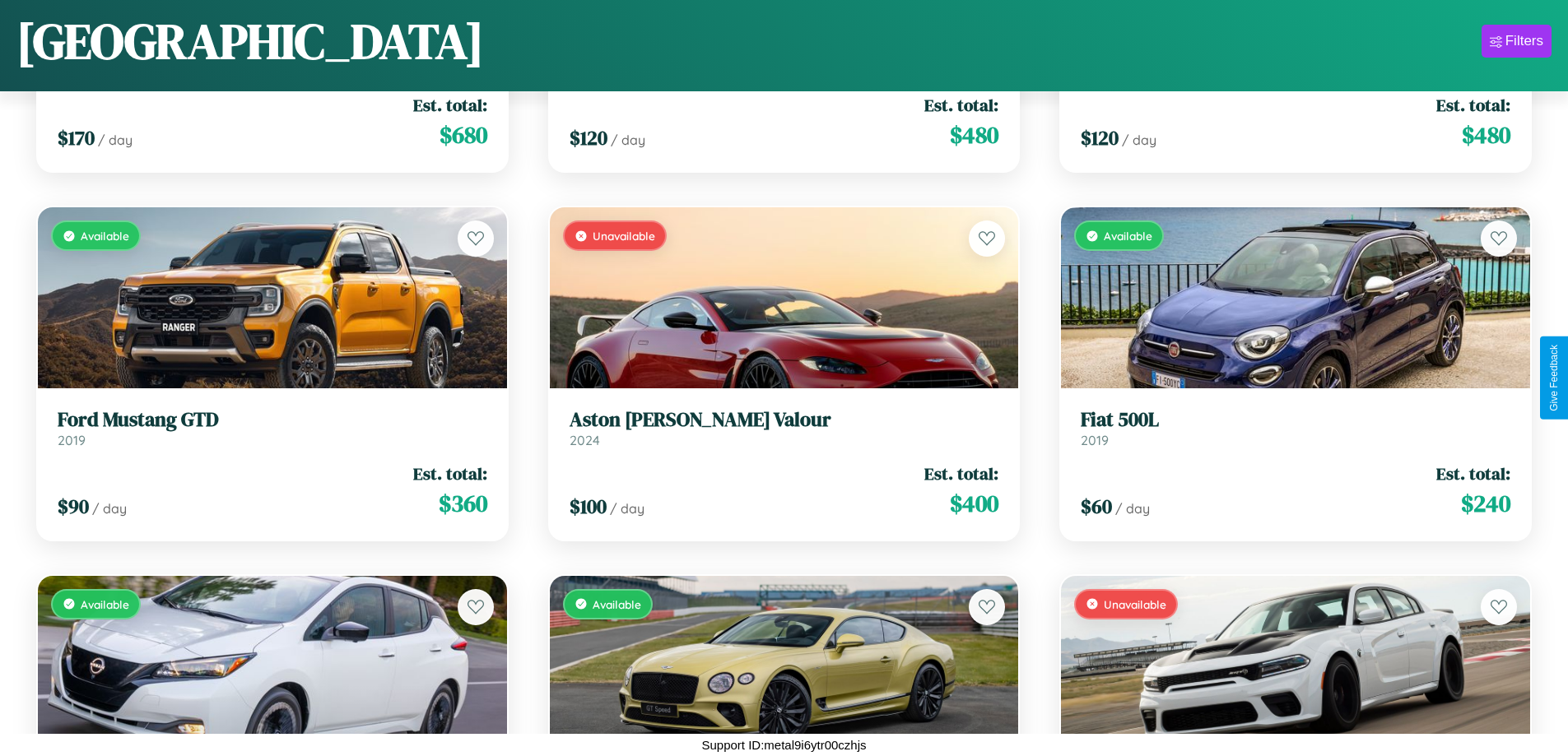
scroll to position [2811, 0]
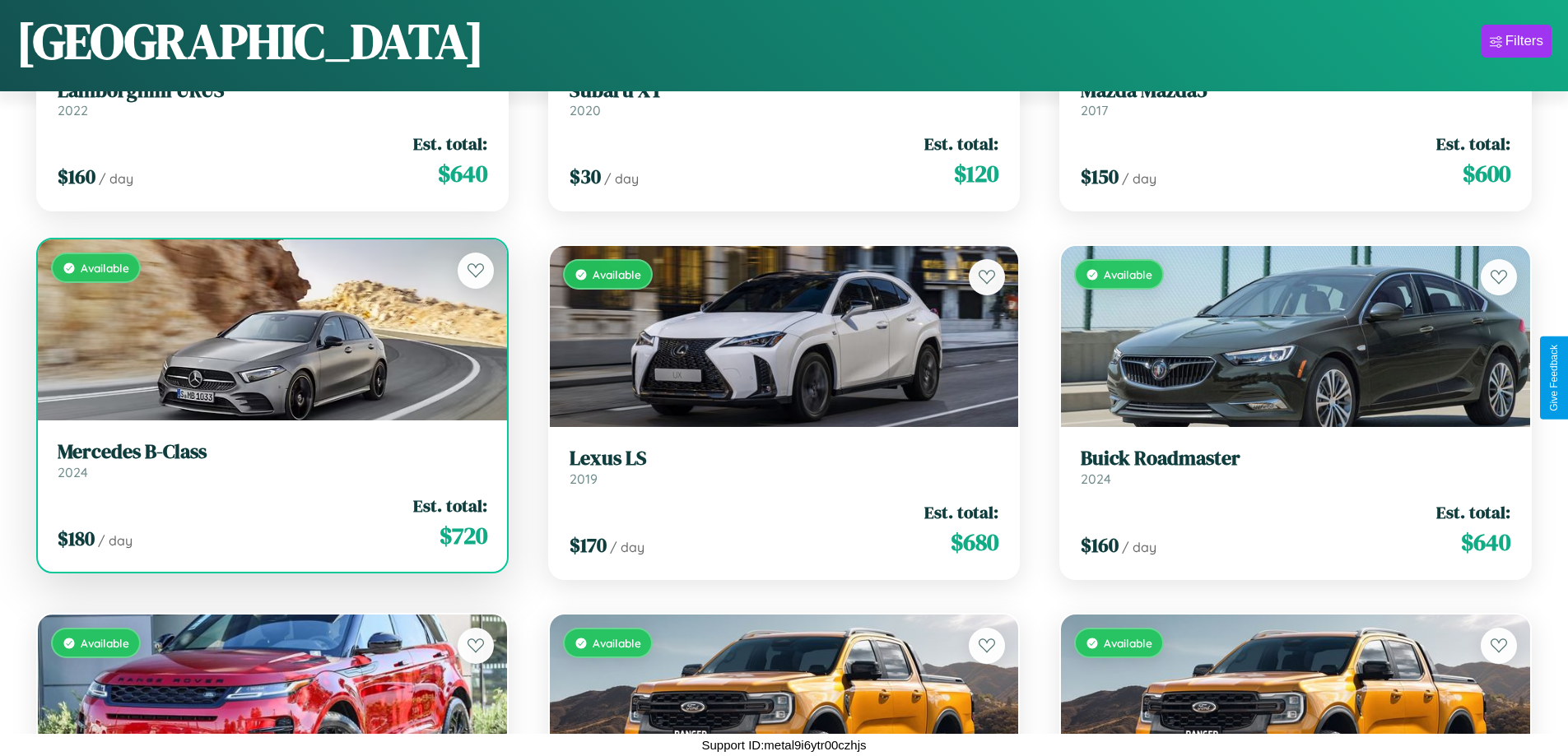
click at [270, 467] on link "Mercedes B-Class 2024" at bounding box center [272, 459] width 429 height 40
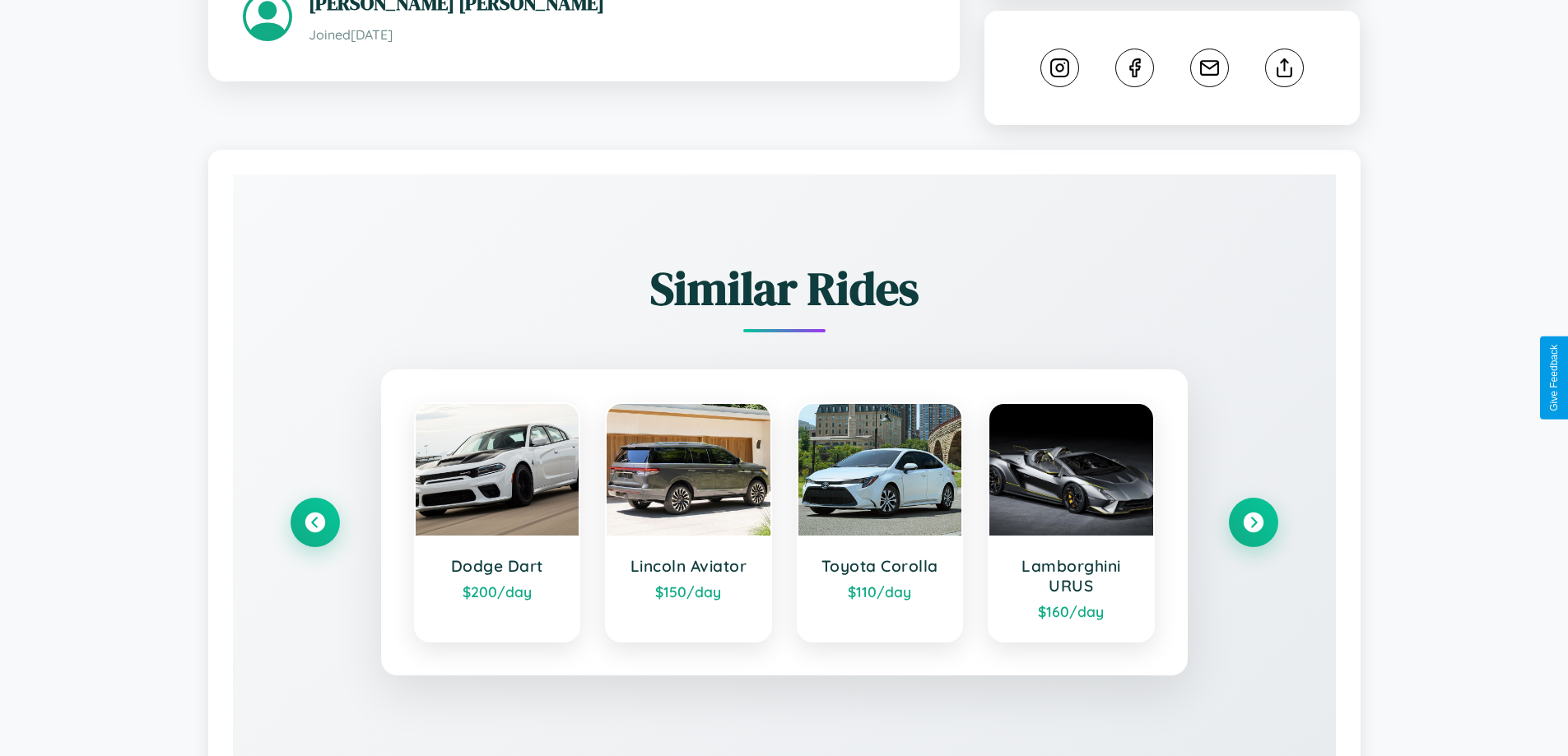
scroll to position [916, 0]
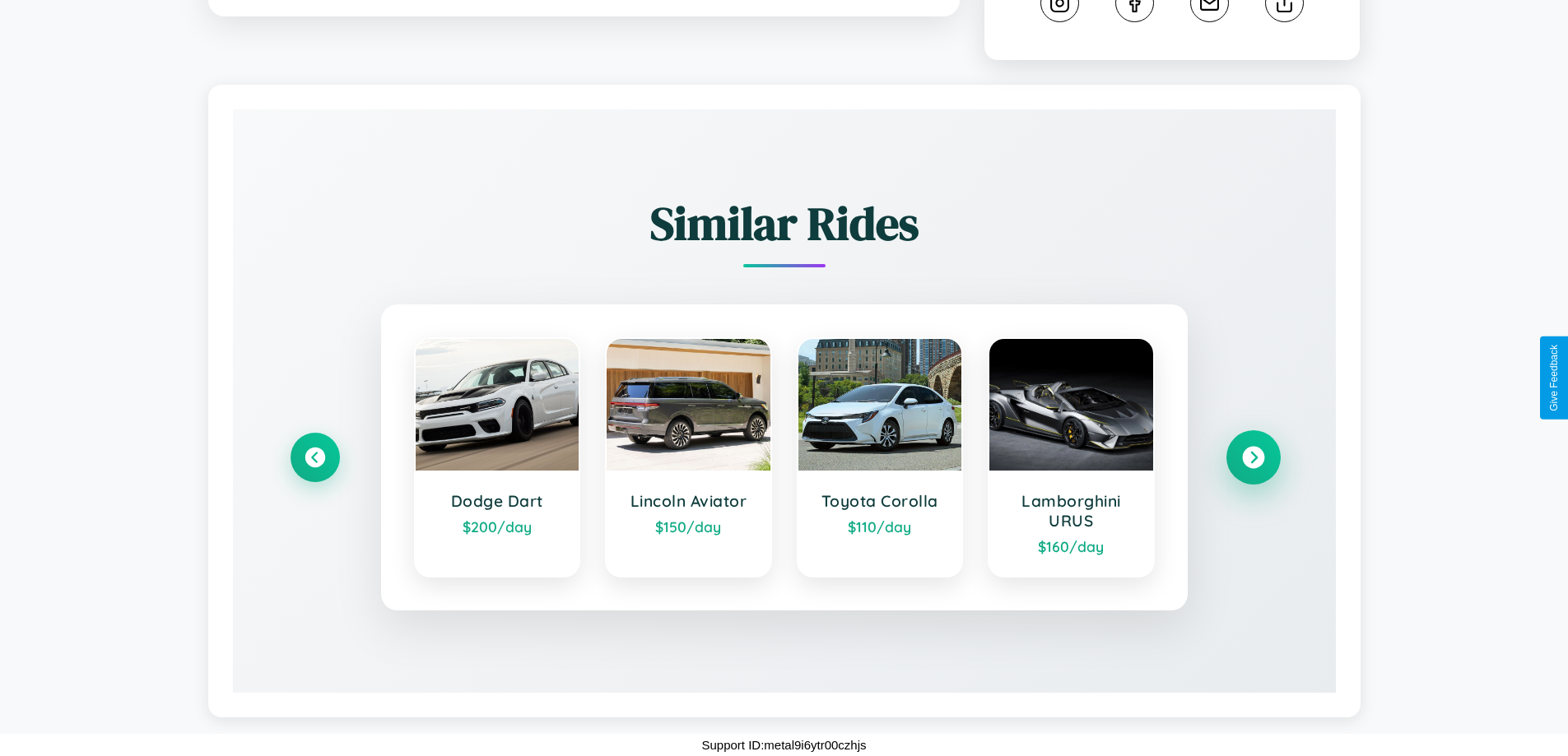
click at [1253, 456] on icon at bounding box center [1253, 457] width 22 height 22
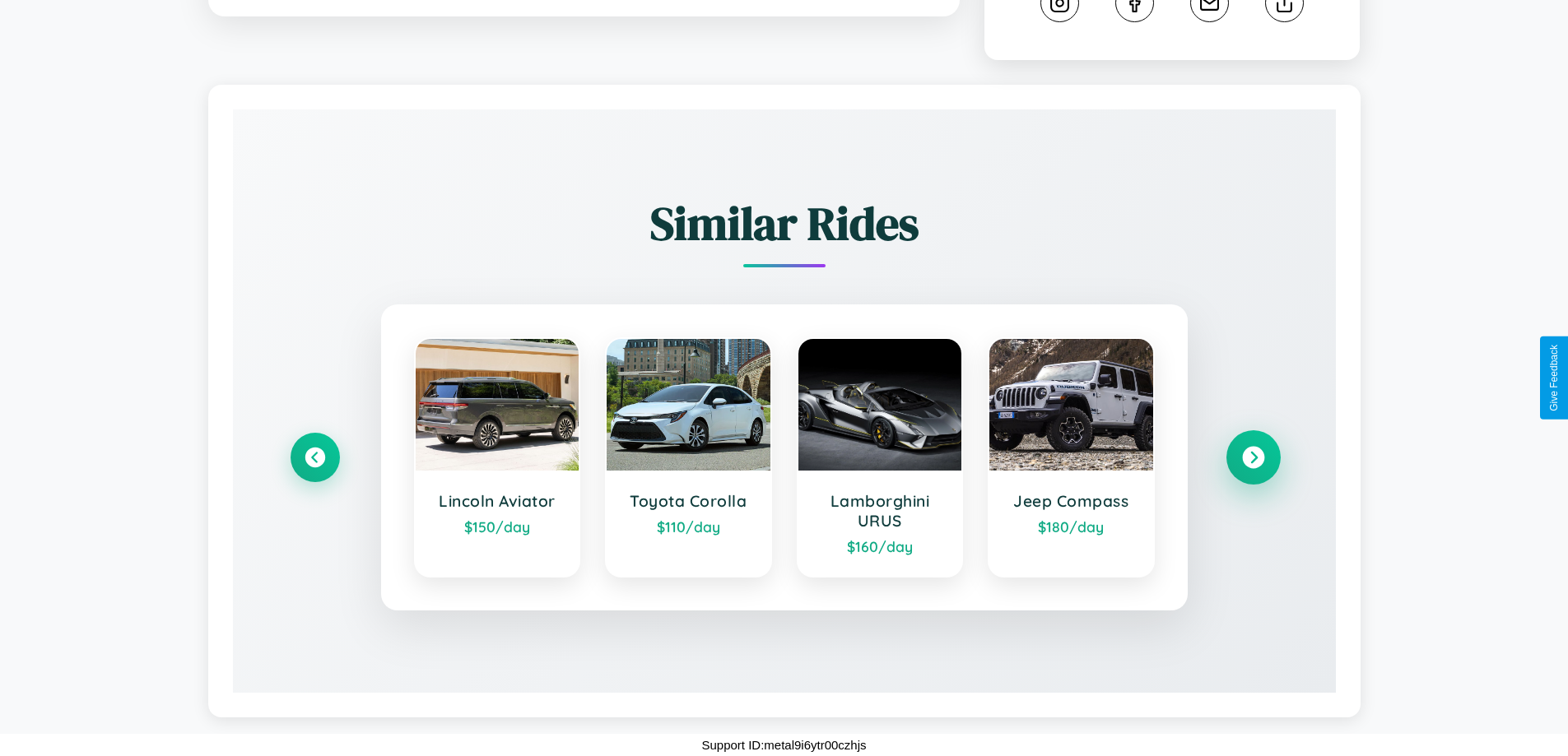
click at [1253, 457] on icon at bounding box center [1253, 457] width 22 height 22
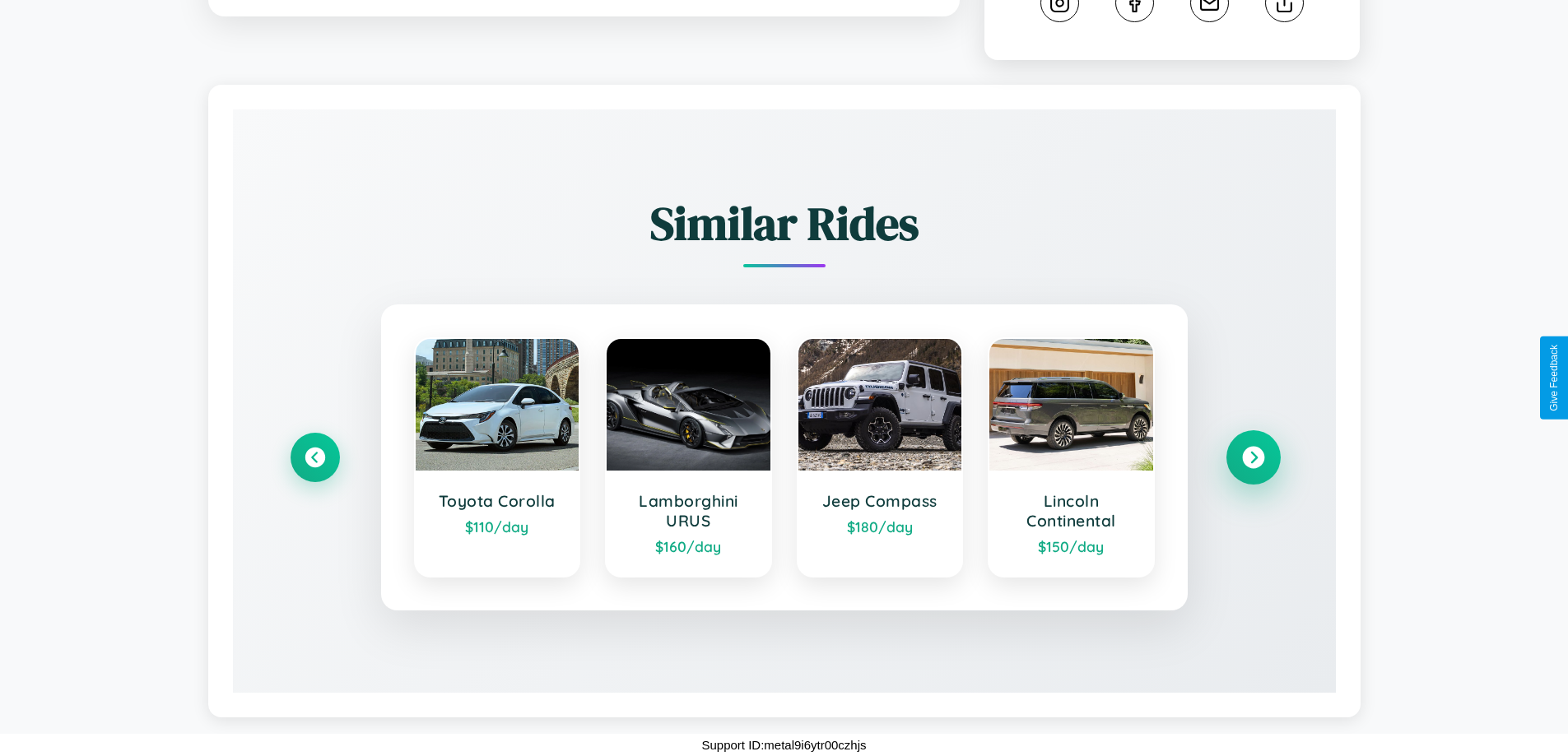
click at [1253, 457] on icon at bounding box center [1253, 457] width 22 height 22
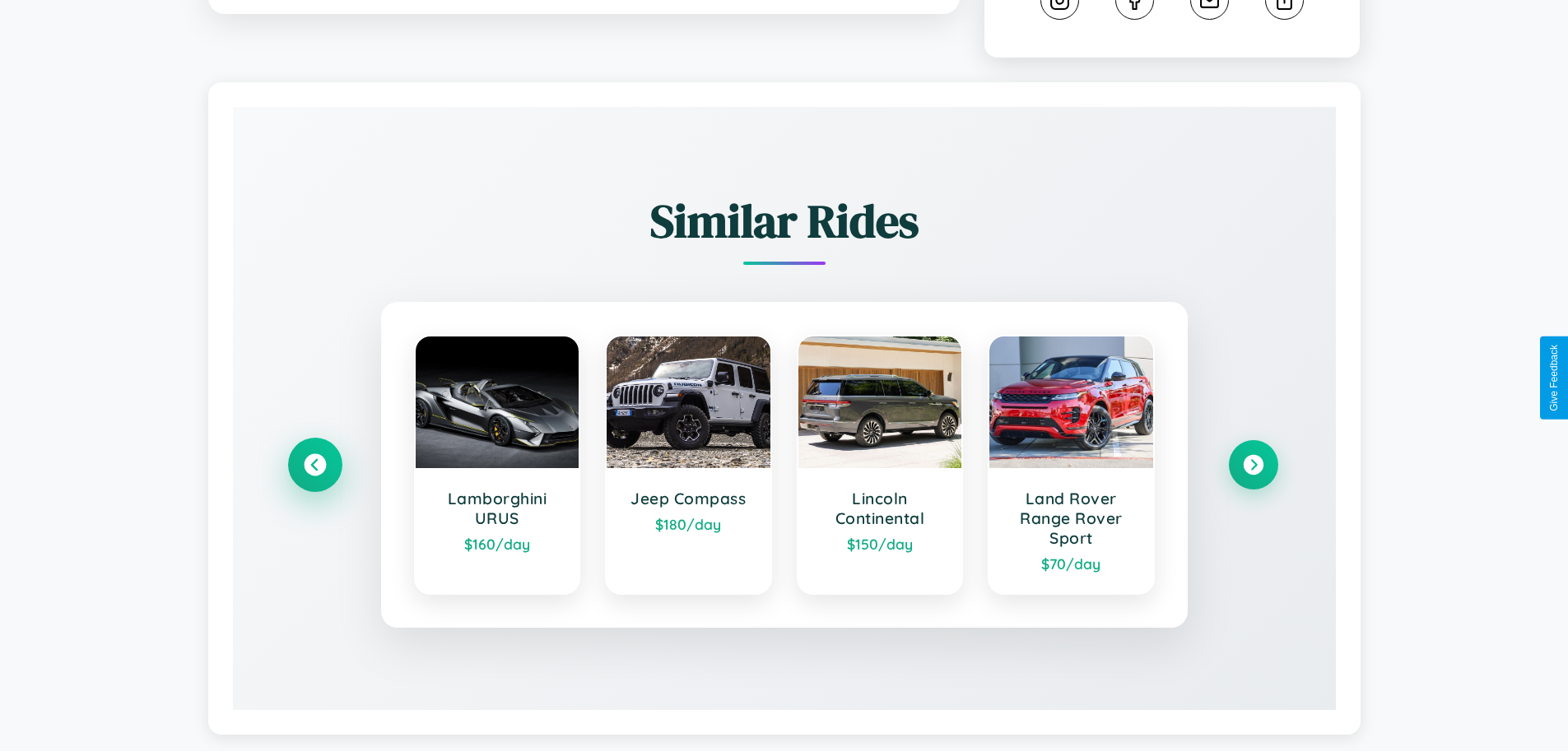
click at [314, 467] on icon at bounding box center [314, 465] width 22 height 22
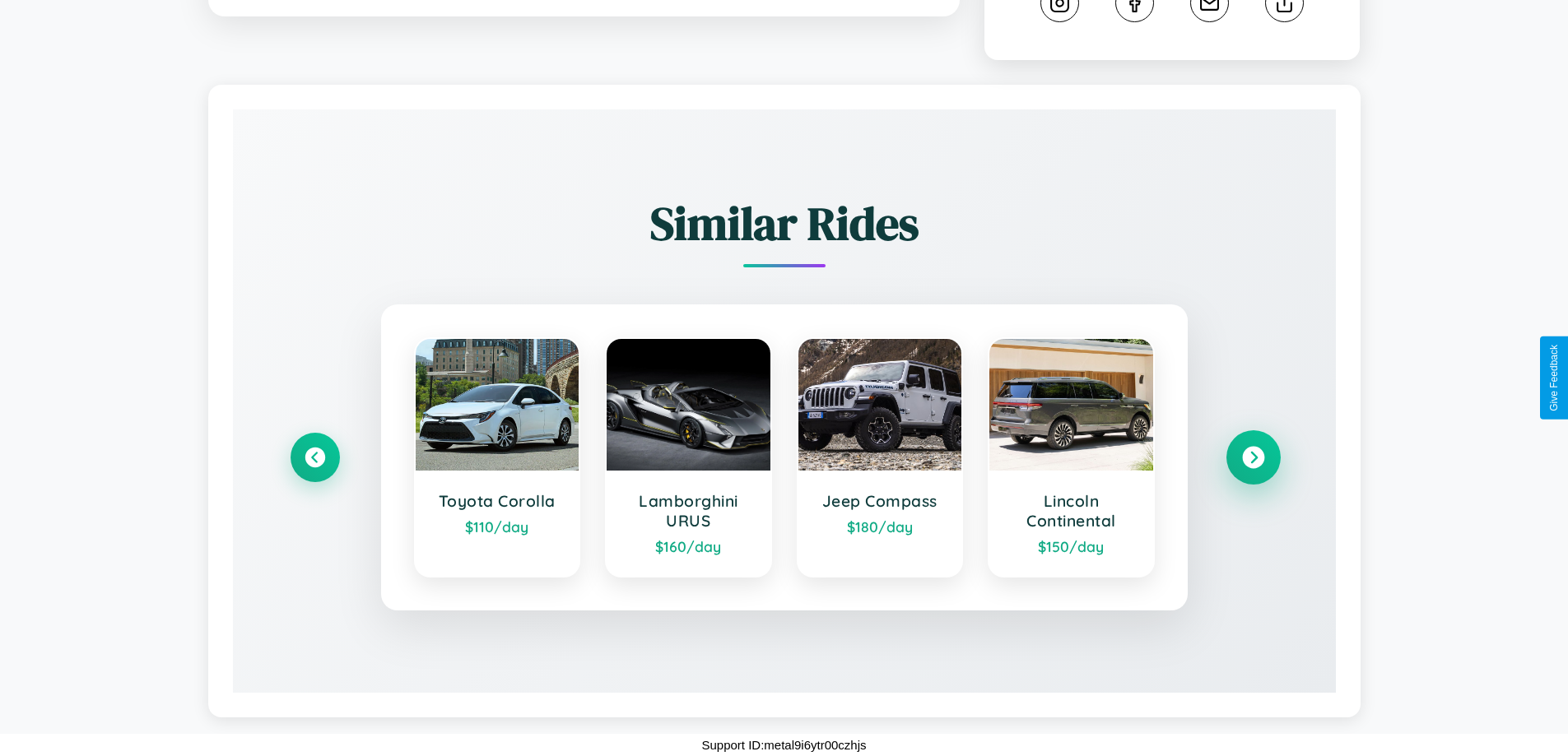
click at [1253, 457] on icon at bounding box center [1253, 457] width 22 height 22
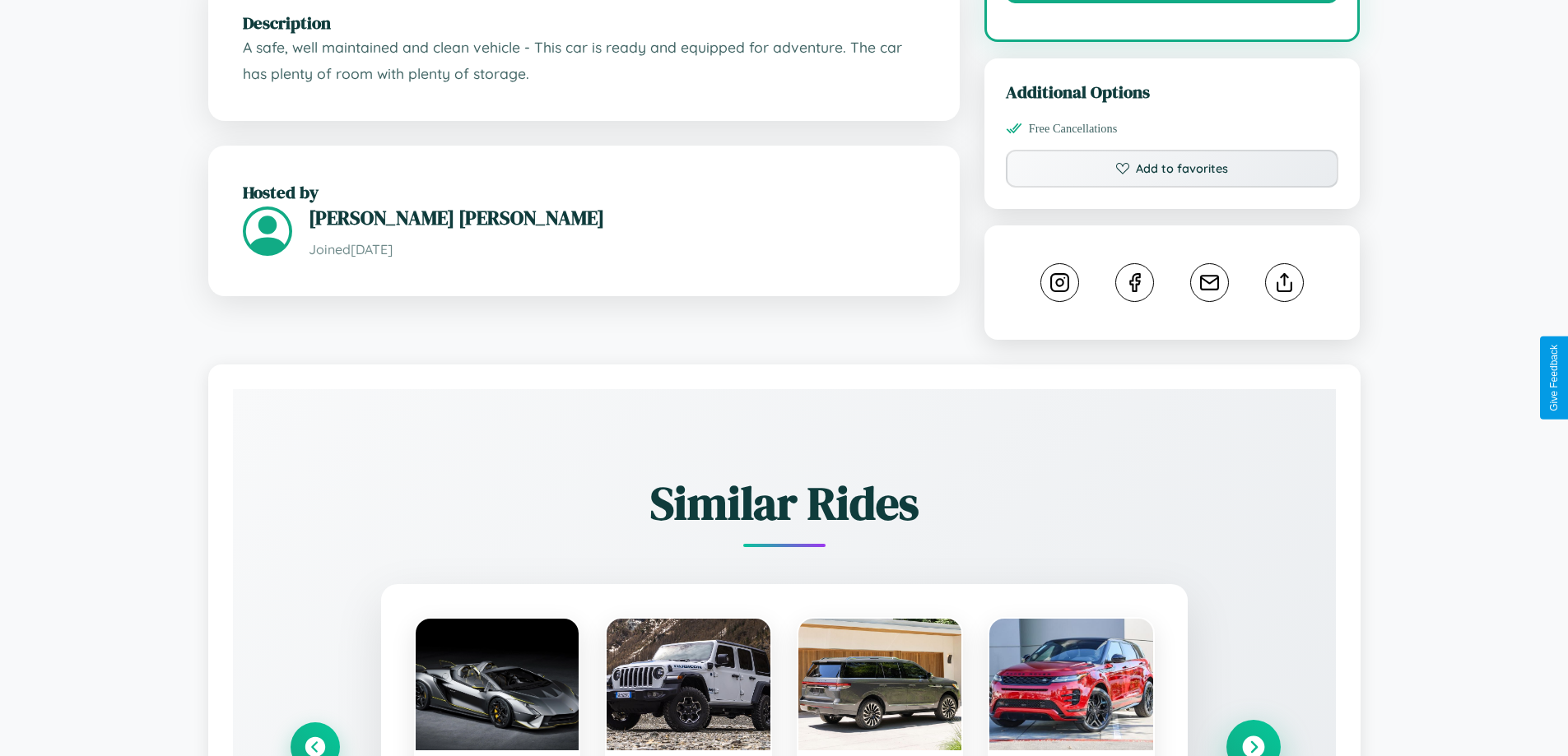
scroll to position [541, 0]
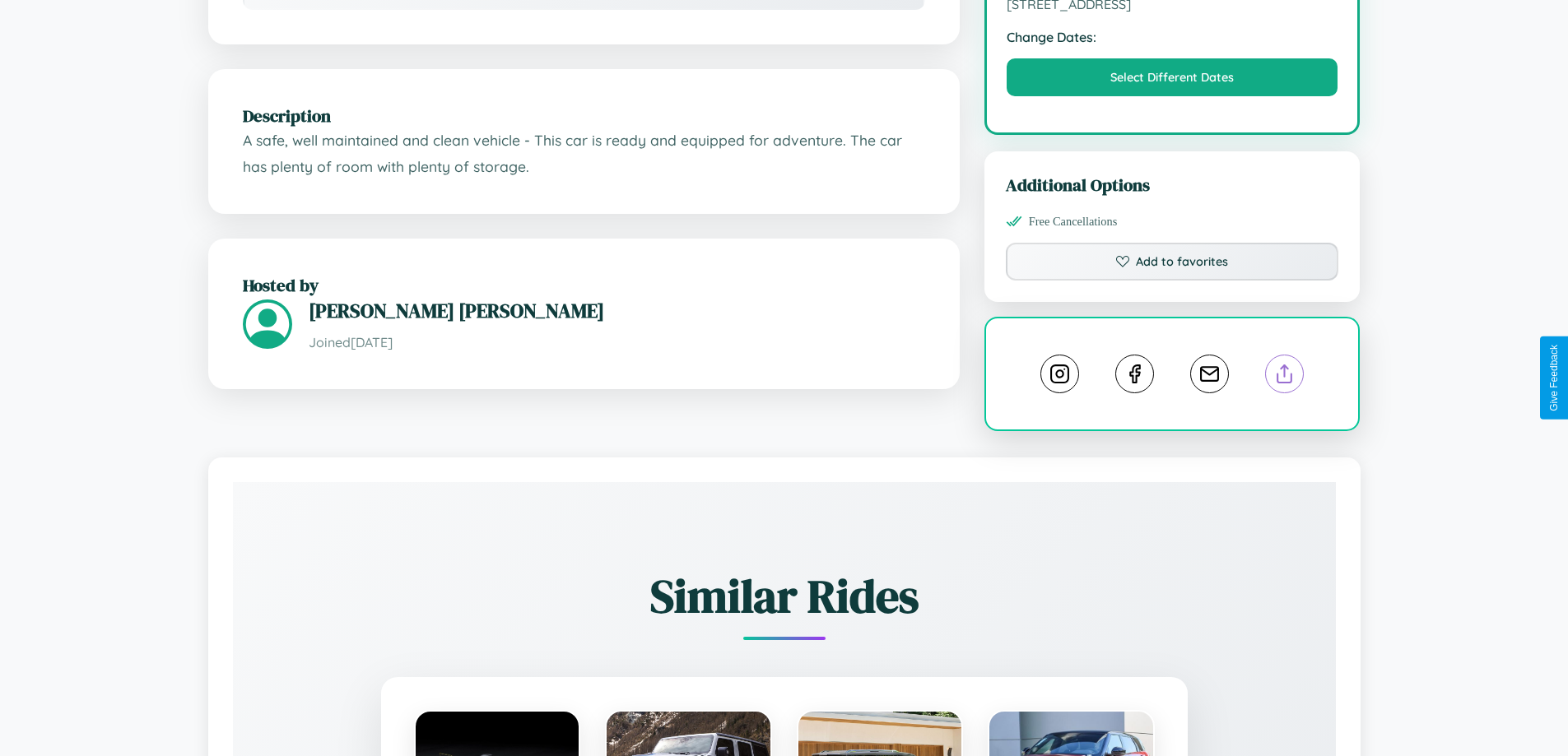
click at [1285, 377] on line at bounding box center [1285, 372] width 0 height 12
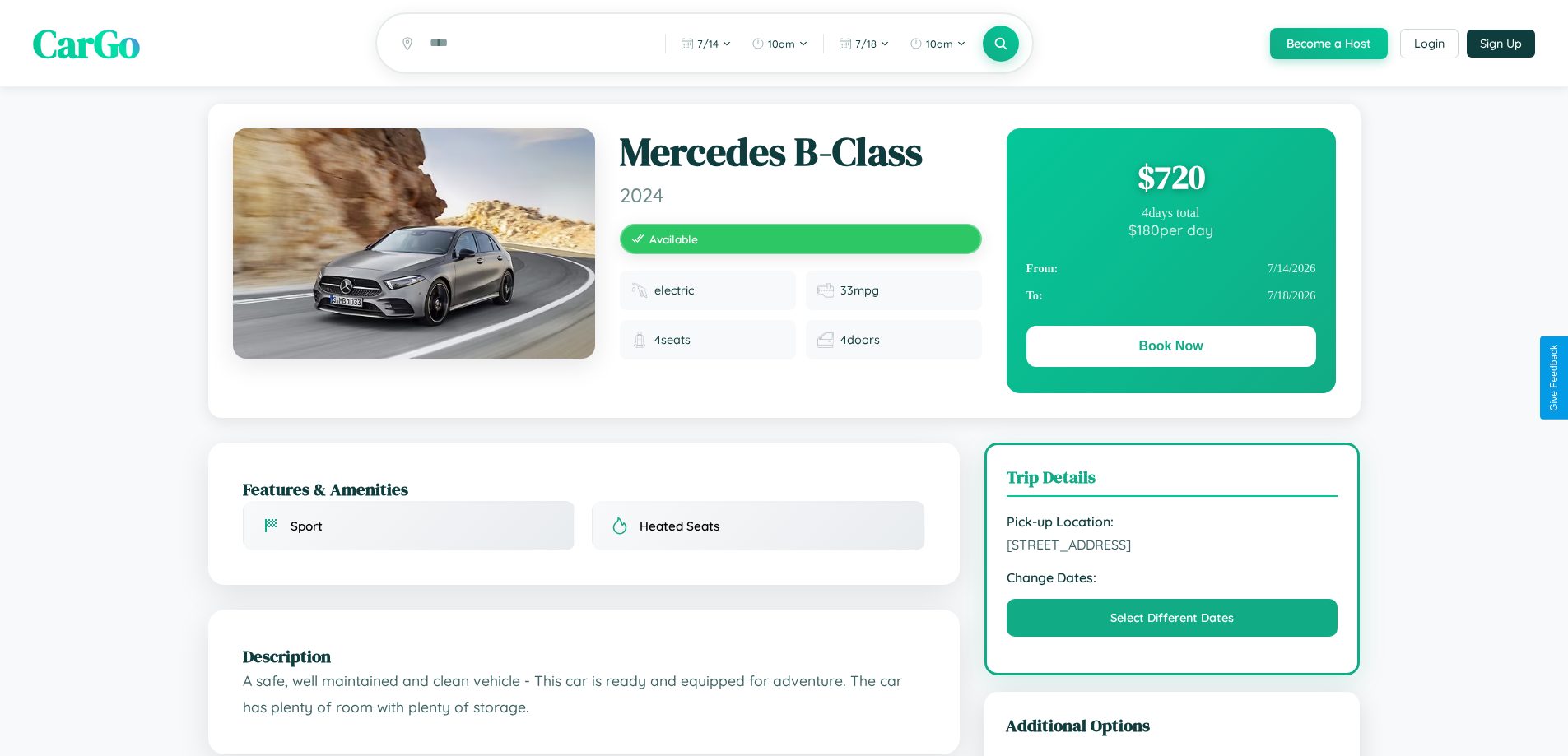
click at [1171, 179] on div "$ 720" at bounding box center [1172, 177] width 290 height 45
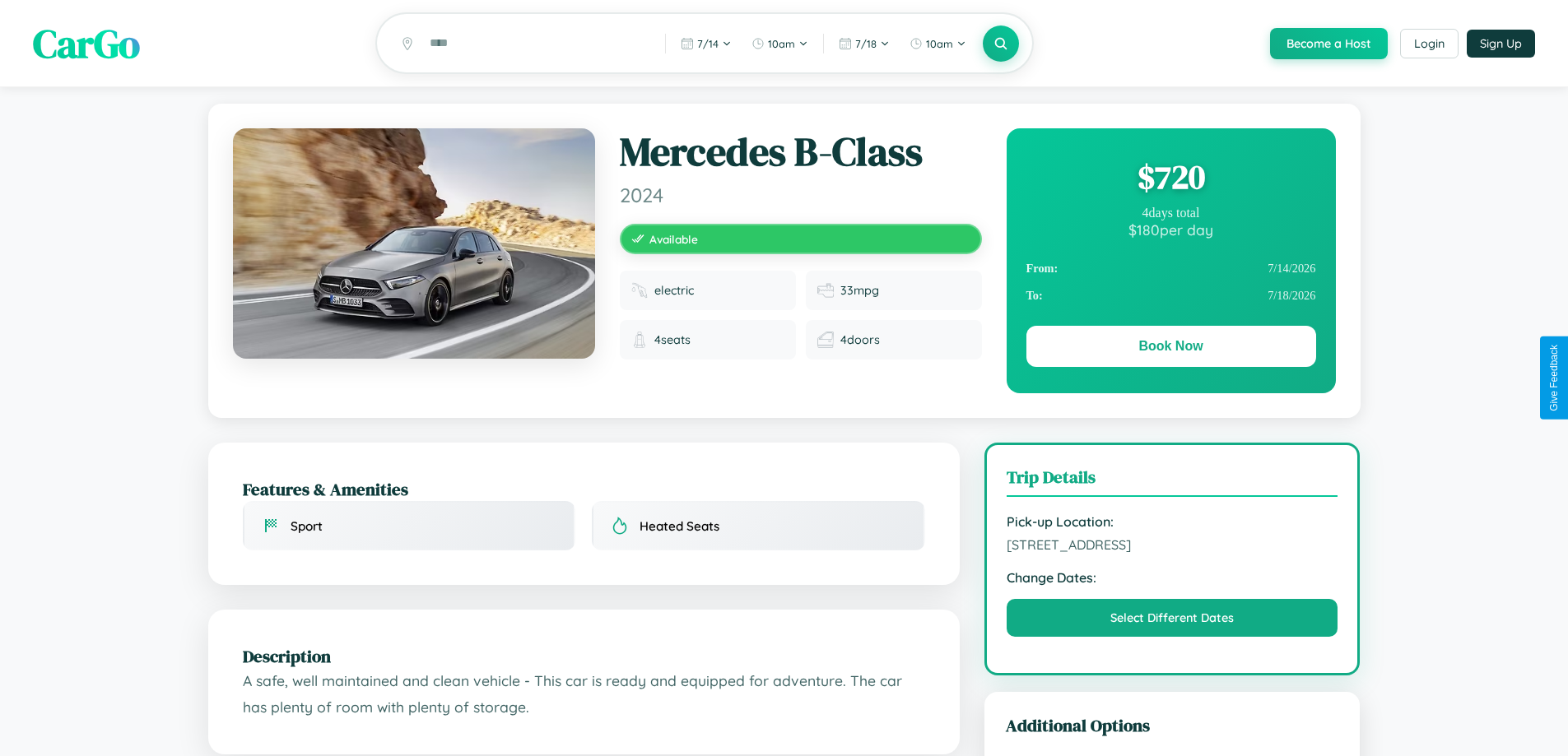
click at [1171, 179] on div "$ 720" at bounding box center [1172, 177] width 290 height 45
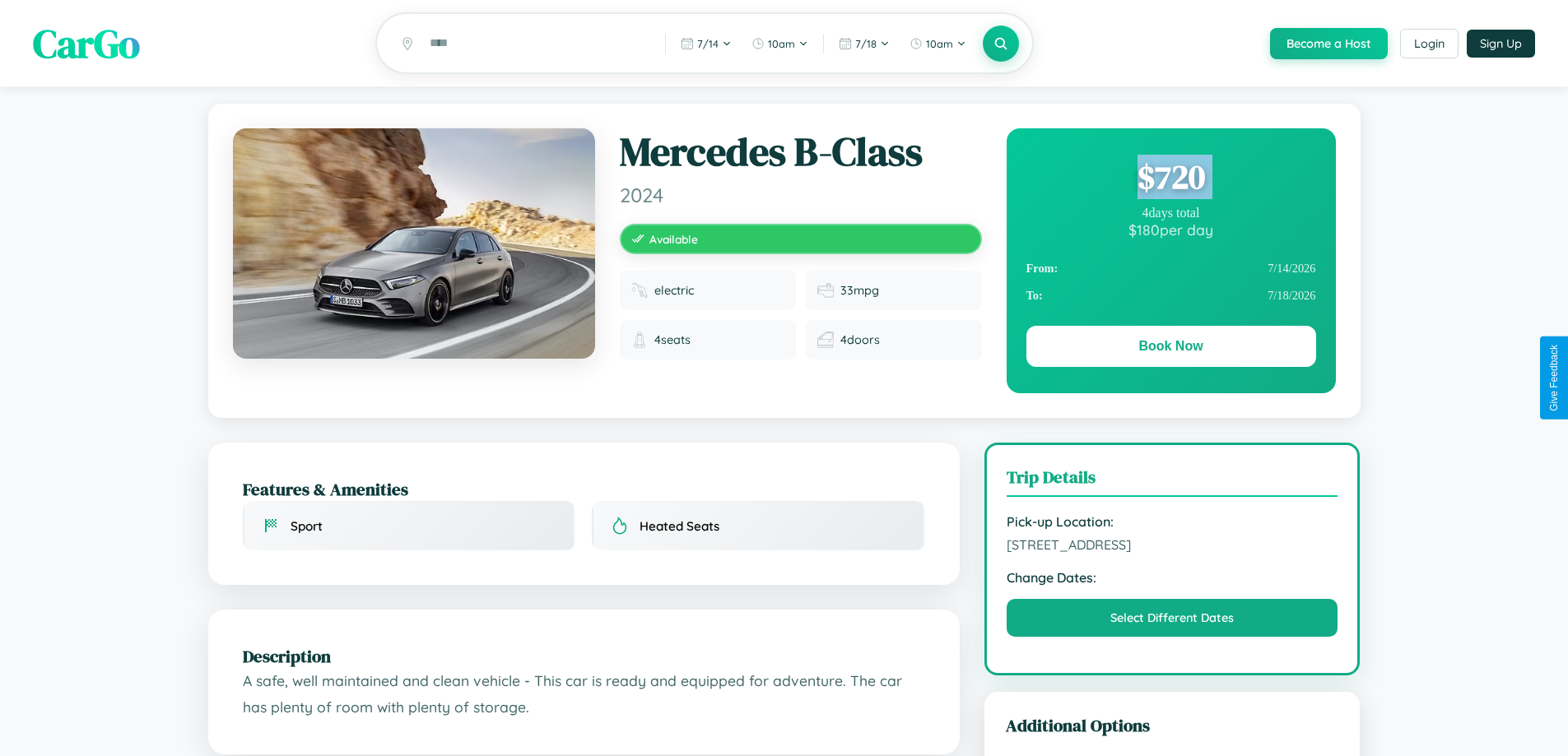
click at [1171, 179] on div "$ 720" at bounding box center [1172, 177] width 290 height 45
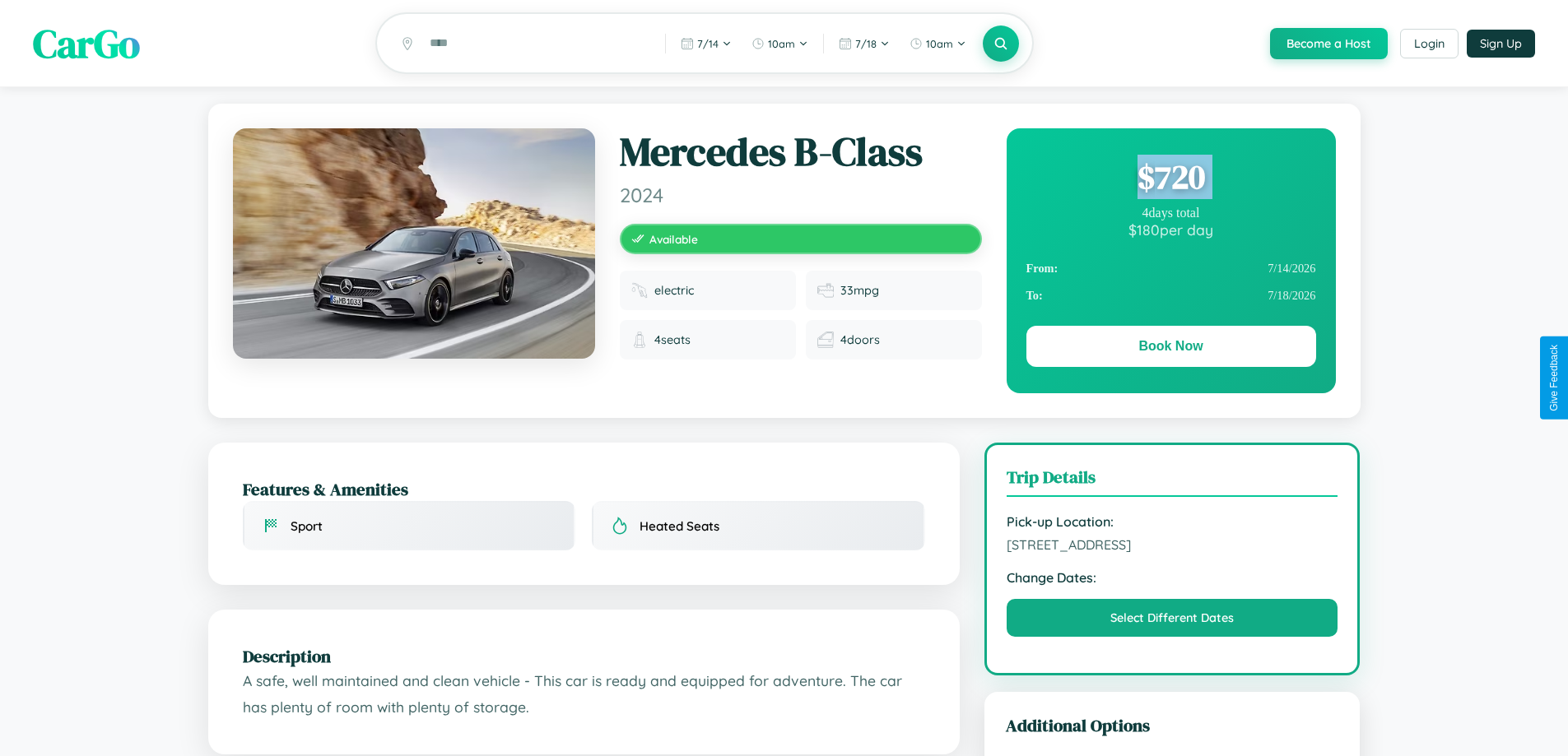
click at [1171, 179] on div "$ 720" at bounding box center [1172, 177] width 290 height 45
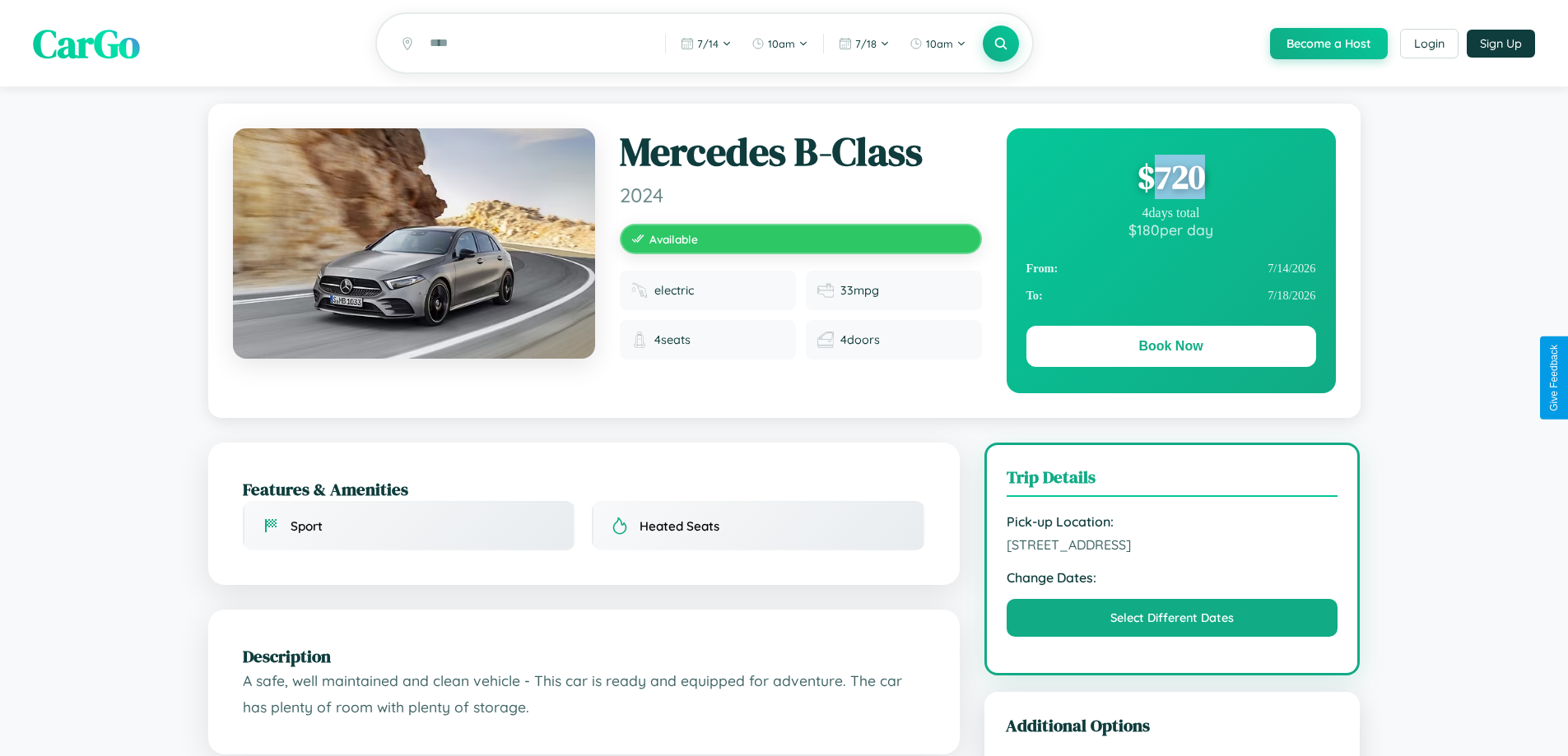
click at [1171, 179] on div "$ 720" at bounding box center [1172, 177] width 290 height 45
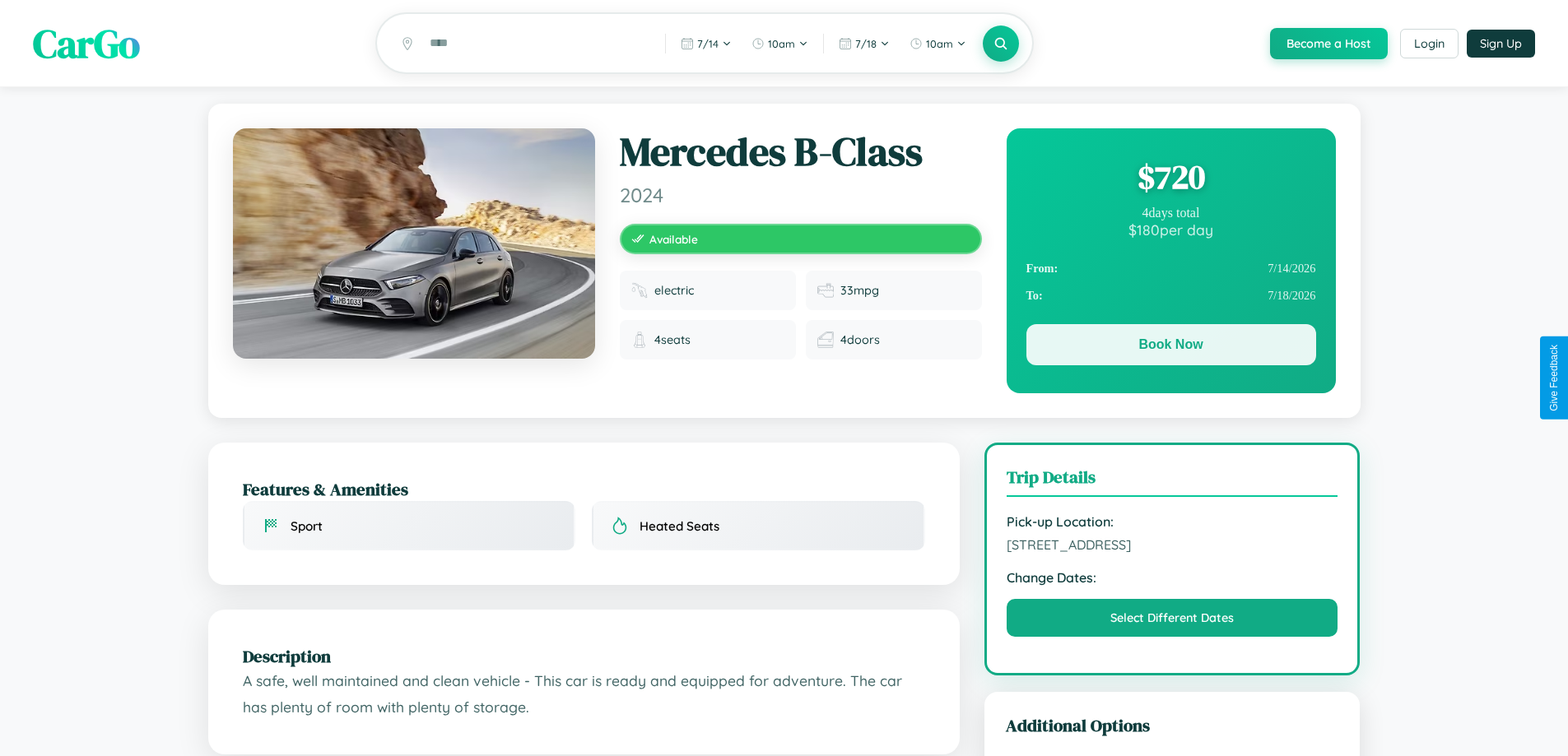
click at [1171, 347] on button "Book Now" at bounding box center [1172, 344] width 290 height 41
